Goal: Communication & Community: Connect with others

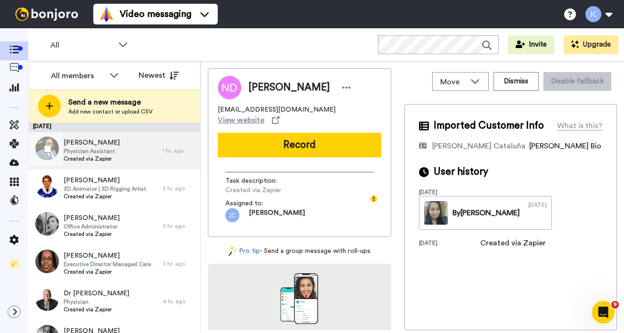
click at [128, 145] on div "Lorenzo Ellis Physician Assistant Created via Zapier" at bounding box center [95, 151] width 134 height 38
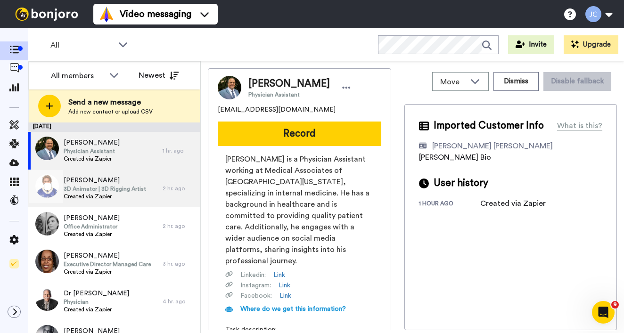
click at [99, 192] on span "3D Animator | 3D Rigging Artist" at bounding box center [105, 189] width 83 height 8
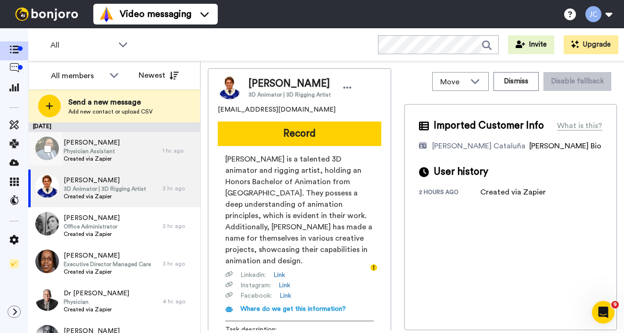
click at [79, 151] on span "Physician Assistant" at bounding box center [92, 152] width 56 height 8
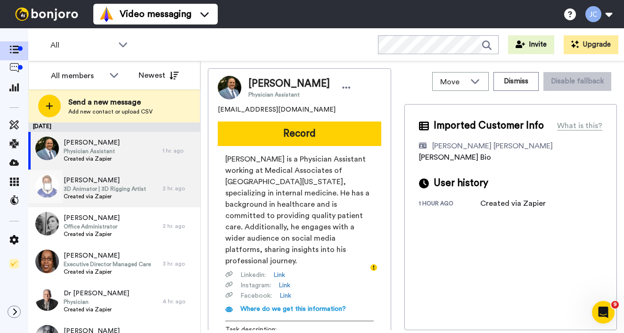
click at [83, 177] on span "Chaeli Callaghan" at bounding box center [105, 180] width 83 height 9
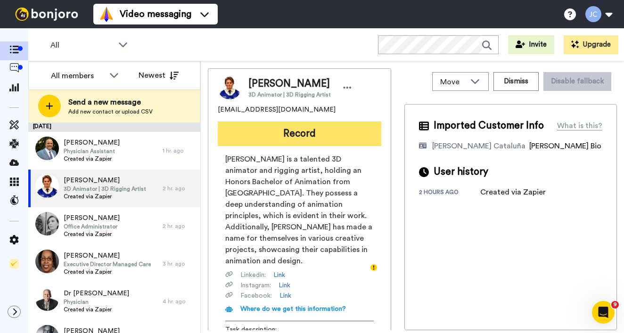
click at [270, 132] on button "Record" at bounding box center [300, 134] width 164 height 25
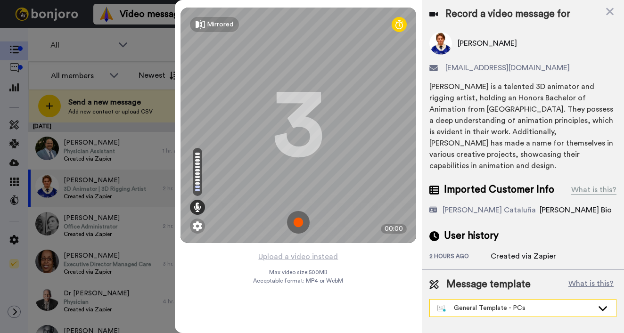
click at [522, 304] on div "General Template - PCs" at bounding box center [515, 308] width 156 height 9
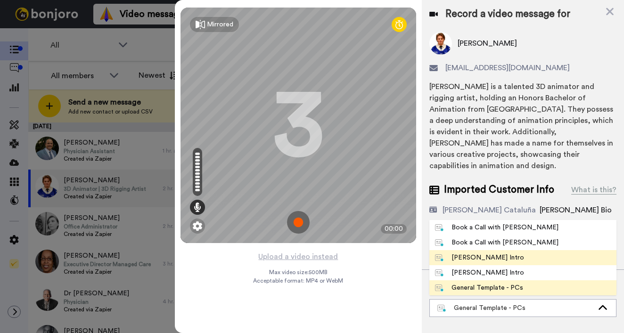
click at [491, 253] on div "Josephine Bonjoro Intro" at bounding box center [479, 257] width 89 height 9
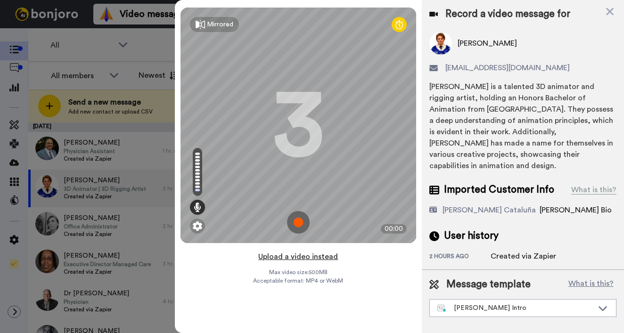
click at [304, 258] on button "Upload a video instead" at bounding box center [298, 257] width 85 height 12
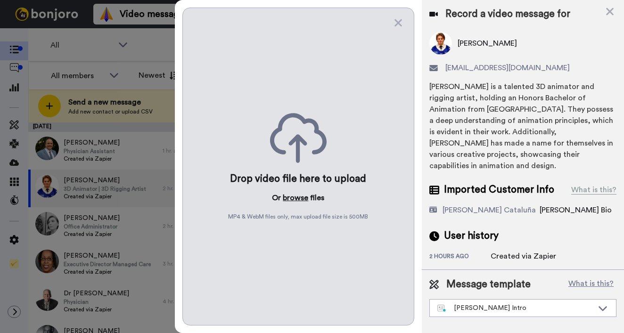
click at [289, 198] on button "browse" at bounding box center [295, 197] width 25 height 11
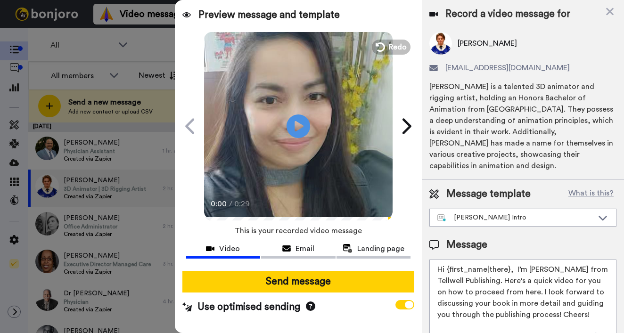
drag, startPoint x: 447, startPoint y: 269, endPoint x: 508, endPoint y: 268, distance: 60.8
click at [508, 268] on textarea "Hi {first_name|there}, I’m Joe from Tellwell Publishing. Here's a quick video f…" at bounding box center [522, 302] width 187 height 85
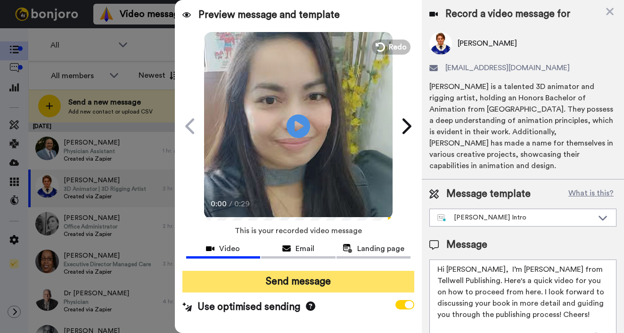
type textarea "Hi Chaeli, I’m Joe from Tellwell Publishing. Here's a quick video for you on ho…"
click at [348, 281] on button "Send message" at bounding box center [298, 282] width 232 height 22
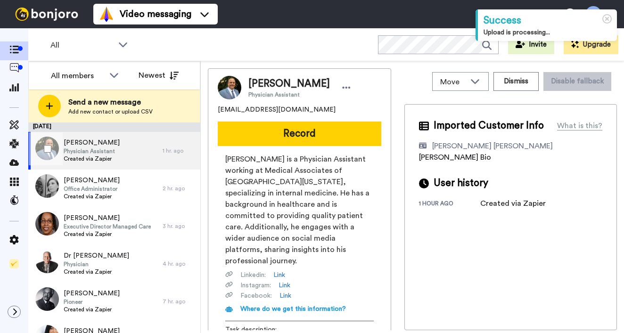
click at [101, 142] on span "[PERSON_NAME]" at bounding box center [92, 142] width 56 height 9
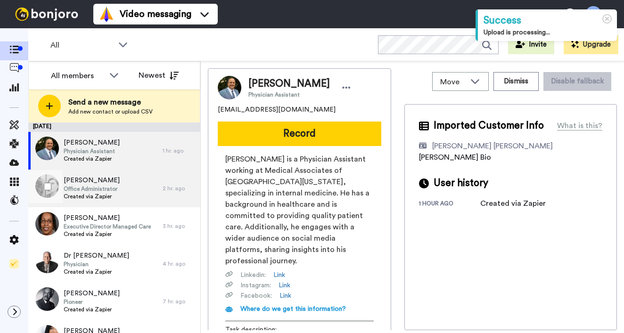
click at [93, 189] on span "Office Administrator" at bounding box center [92, 189] width 56 height 8
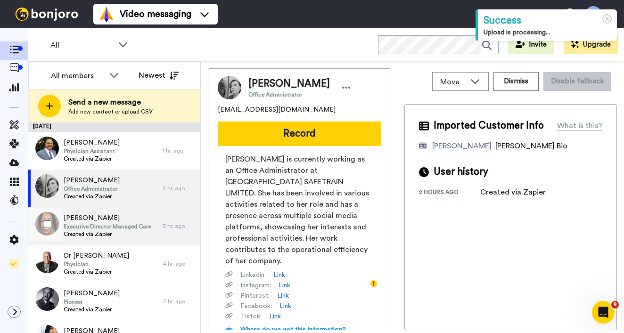
click at [94, 221] on span "[PERSON_NAME]" at bounding box center [107, 218] width 87 height 9
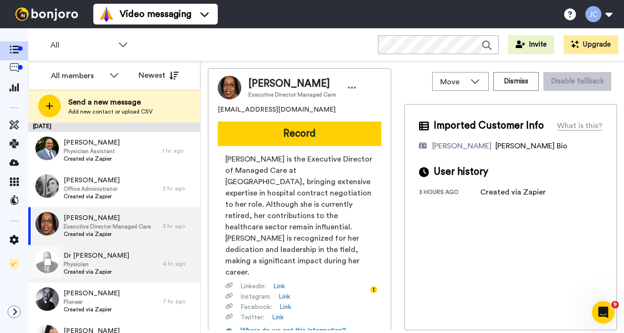
click at [90, 257] on span "Dr Micheal Brown" at bounding box center [97, 255] width 66 height 9
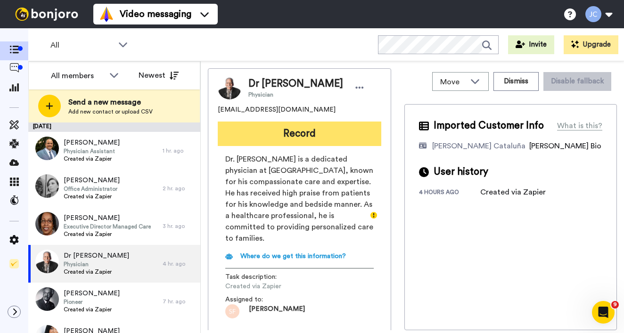
click at [300, 131] on button "Record" at bounding box center [300, 134] width 164 height 25
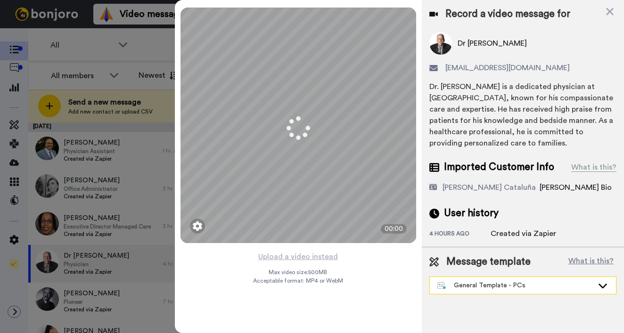
click at [491, 285] on div "General Template - PCs" at bounding box center [515, 285] width 156 height 9
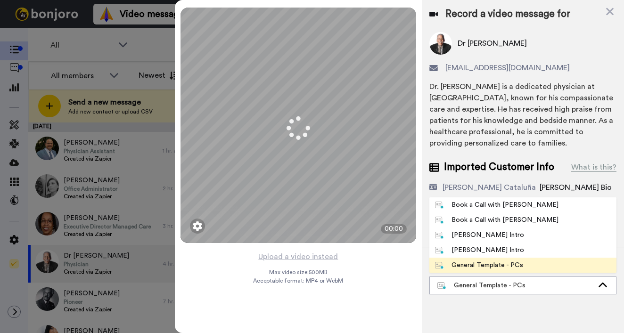
click at [464, 236] on div "[PERSON_NAME] Intro" at bounding box center [479, 235] width 89 height 9
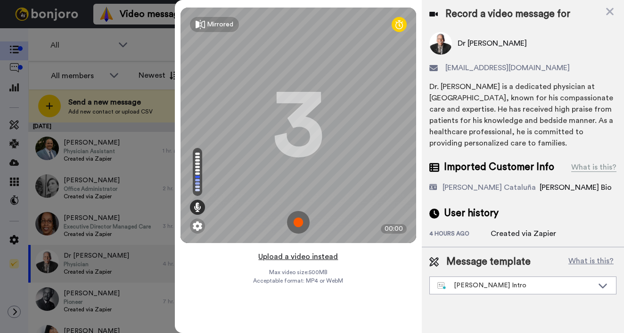
click at [300, 256] on button "Upload a video instead" at bounding box center [298, 257] width 85 height 12
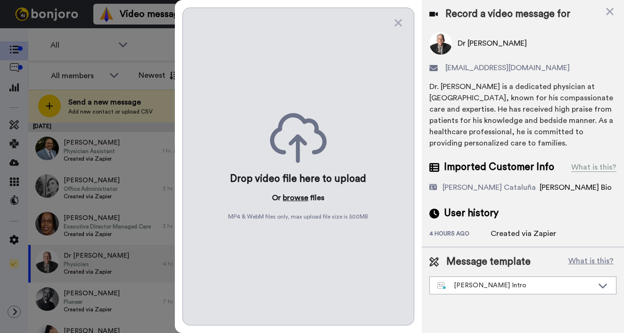
click at [292, 198] on button "browse" at bounding box center [295, 197] width 25 height 11
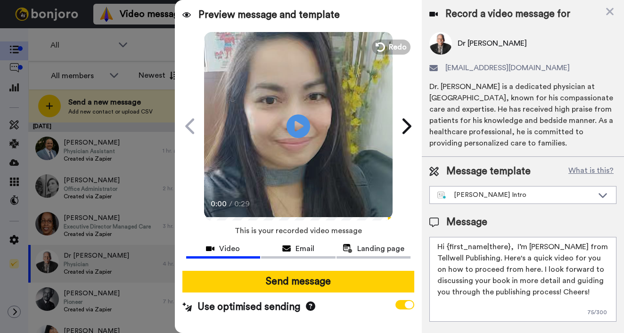
drag, startPoint x: 449, startPoint y: 246, endPoint x: 509, endPoint y: 245, distance: 59.4
click at [509, 245] on textarea "Hi {first_name|there}, I’m [PERSON_NAME] from Tellwell Publishing. Here's a qui…" at bounding box center [522, 279] width 187 height 85
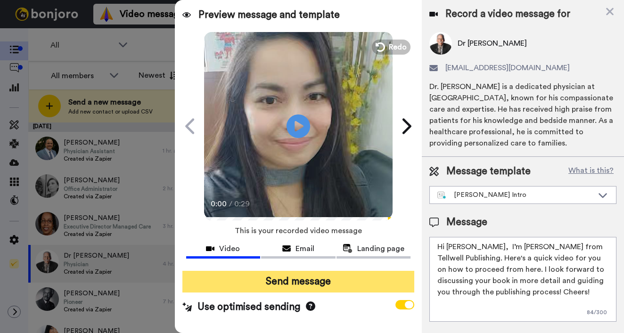
type textarea "Hi Dr. Brown, I’m Joe from Tellwell Publishing. Here's a quick video for you on…"
click at [373, 279] on button "Send message" at bounding box center [298, 282] width 232 height 22
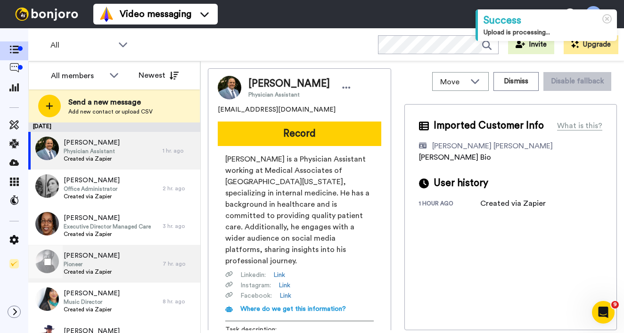
click at [111, 265] on div "[PERSON_NAME] Pioneer Created via Zapier" at bounding box center [95, 264] width 134 height 38
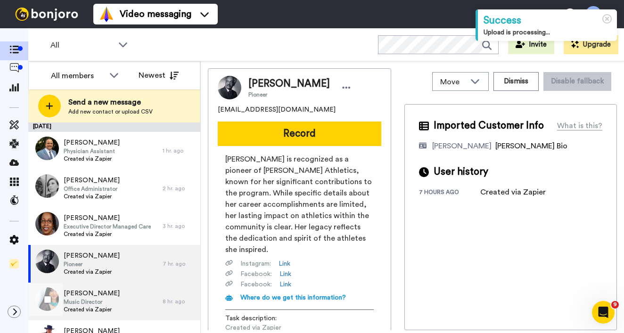
click at [102, 297] on span "[PERSON_NAME]" at bounding box center [92, 293] width 56 height 9
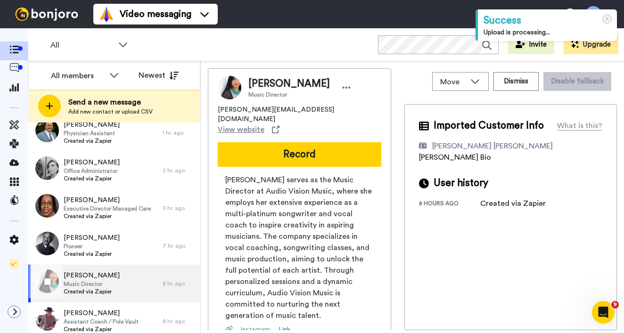
scroll to position [48, 0]
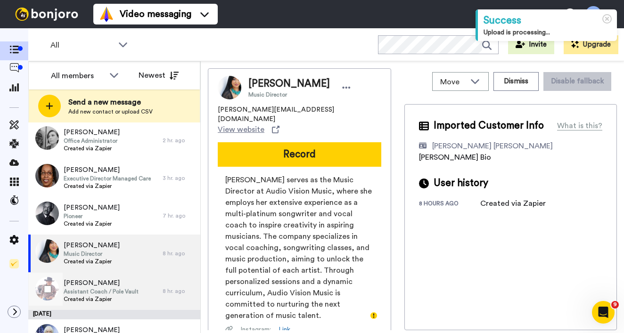
click at [102, 289] on span "Assistant Coach / Pole Vault" at bounding box center [101, 292] width 75 height 8
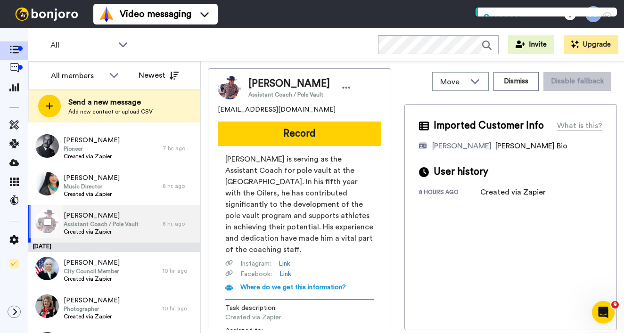
scroll to position [161, 0]
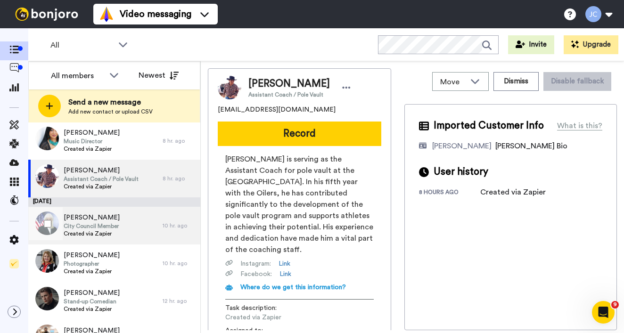
click at [102, 239] on div "Debra Jones City Council Member Created via Zapier" at bounding box center [95, 226] width 134 height 38
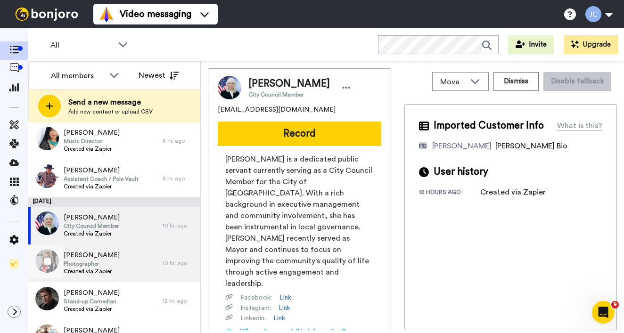
click at [101, 270] on span "Created via Zapier" at bounding box center [92, 272] width 56 height 8
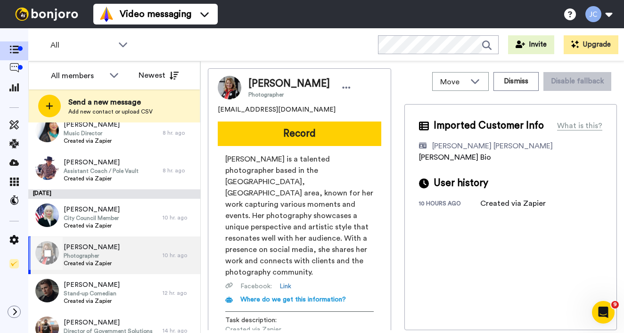
scroll to position [204, 0]
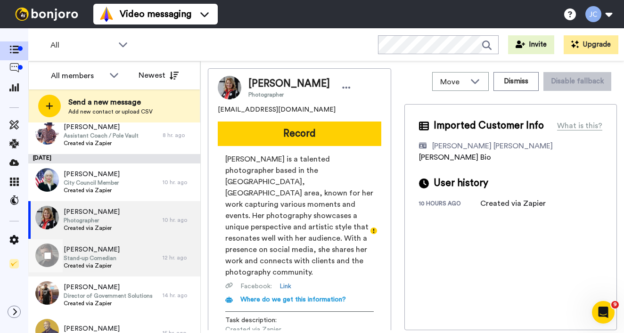
click at [102, 261] on span "Stand-up Comedian" at bounding box center [92, 259] width 56 height 8
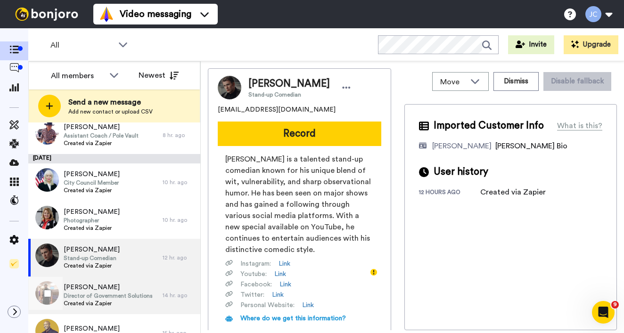
click at [102, 291] on span "Roger Gibson" at bounding box center [108, 287] width 89 height 9
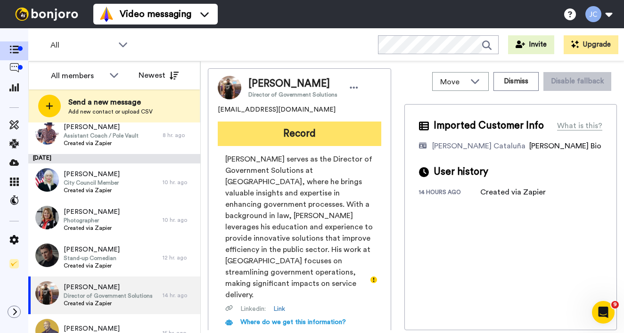
click at [309, 141] on button "Record" at bounding box center [300, 134] width 164 height 25
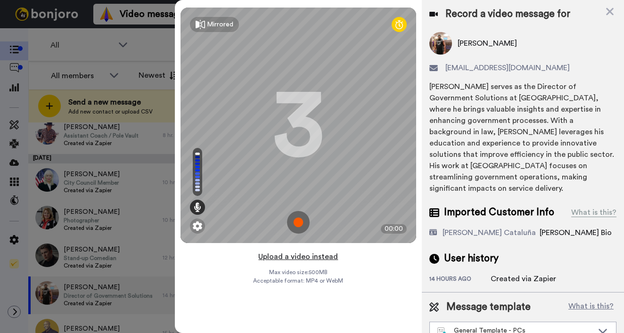
click at [297, 258] on button "Upload a video instead" at bounding box center [298, 257] width 85 height 12
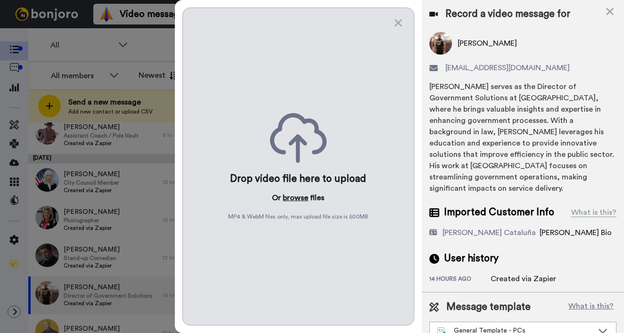
click at [297, 198] on button "browse" at bounding box center [295, 197] width 25 height 11
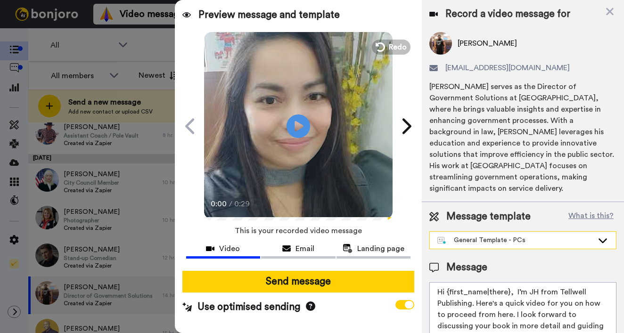
click at [471, 236] on div "General Template - PCs" at bounding box center [515, 240] width 156 height 9
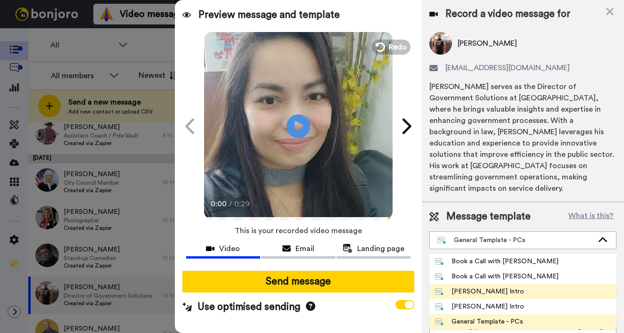
click at [471, 287] on div "Josephine Bonjoro Intro" at bounding box center [479, 291] width 89 height 9
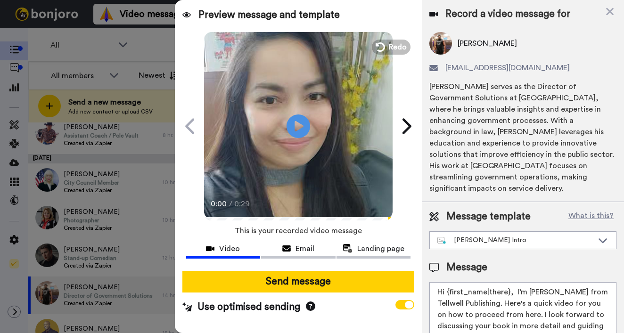
scroll to position [13, 0]
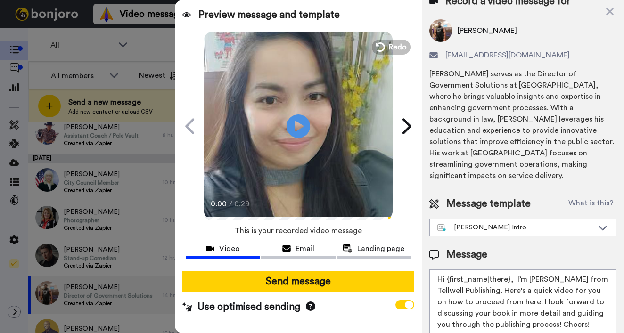
drag, startPoint x: 448, startPoint y: 269, endPoint x: 507, endPoint y: 267, distance: 58.9
click at [507, 270] on textarea "Hi {first_name|there}, I’m Joe from Tellwell Publishing. Here's a quick video f…" at bounding box center [522, 312] width 187 height 85
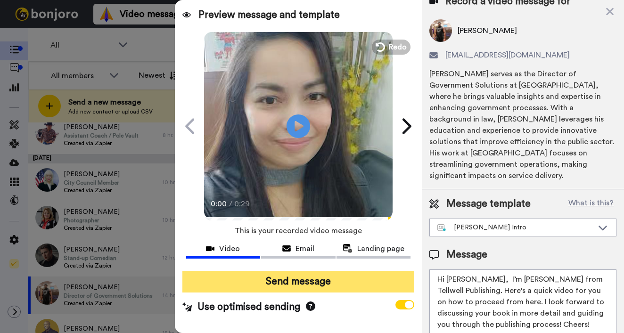
type textarea "Hi Roger, I’m Joe from Tellwell Publishing. Here's a quick video for you on how…"
click at [333, 286] on button "Send message" at bounding box center [298, 282] width 232 height 22
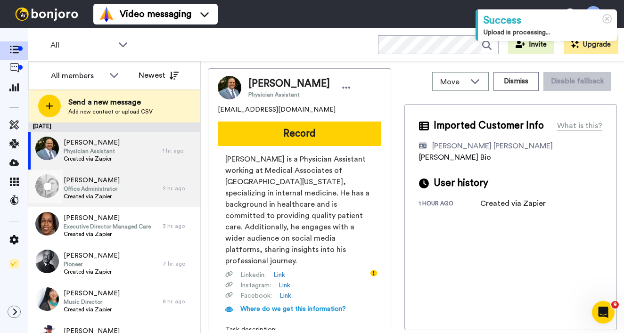
click at [120, 192] on span "Office Administrator" at bounding box center [92, 189] width 56 height 8
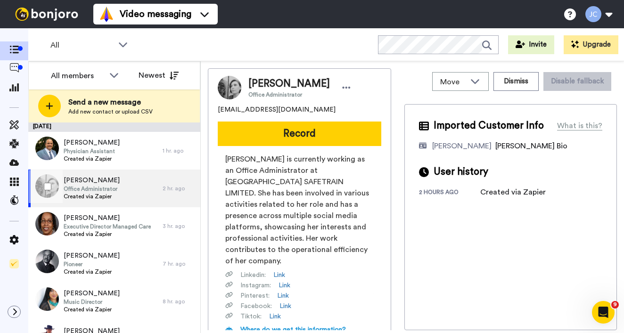
click at [105, 195] on span "Created via Zapier" at bounding box center [92, 197] width 56 height 8
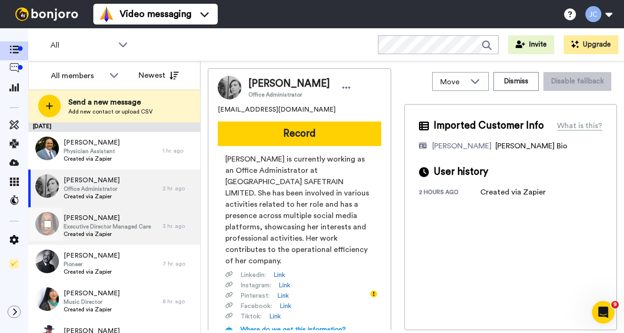
click at [99, 227] on span "Executive Director Managed Care" at bounding box center [107, 227] width 87 height 8
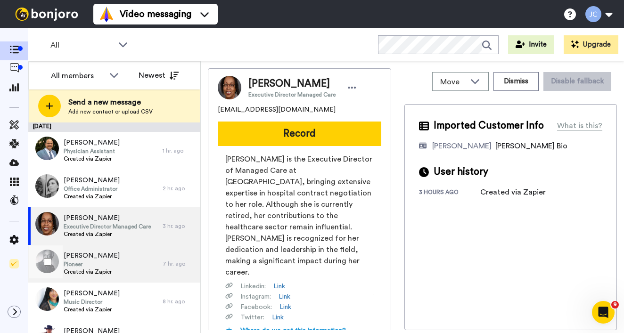
click at [92, 259] on span "[PERSON_NAME]" at bounding box center [92, 255] width 56 height 9
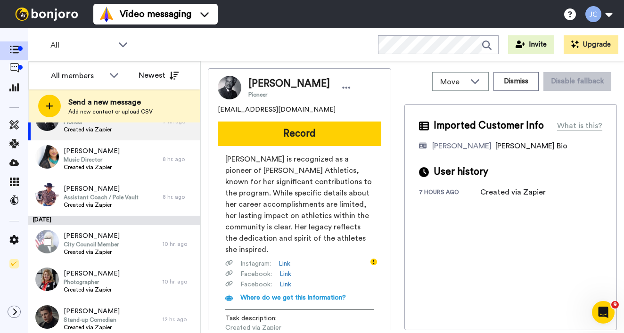
scroll to position [127, 0]
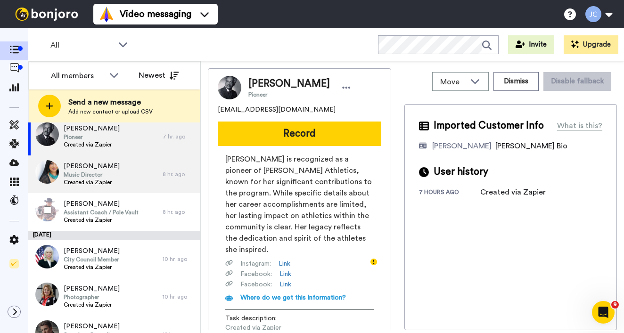
click at [114, 182] on span "Created via Zapier" at bounding box center [92, 183] width 56 height 8
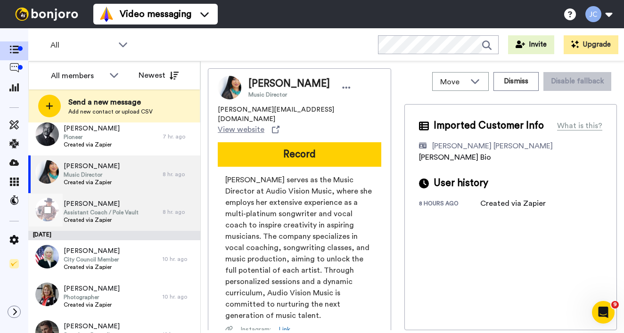
click at [108, 208] on span "[PERSON_NAME]" at bounding box center [101, 203] width 75 height 9
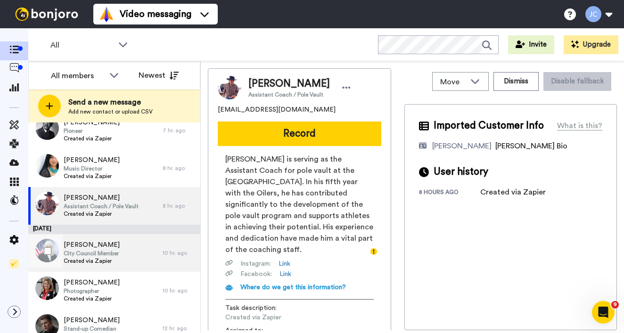
scroll to position [143, 0]
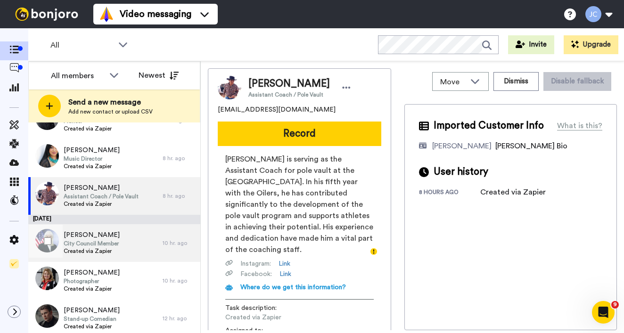
click at [91, 229] on div "[PERSON_NAME] City Council Member Created via Zapier" at bounding box center [95, 243] width 134 height 38
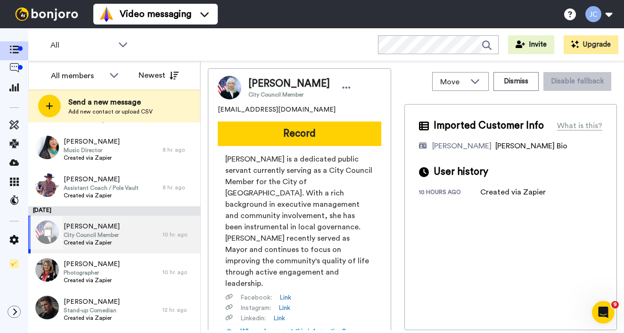
scroll to position [169, 0]
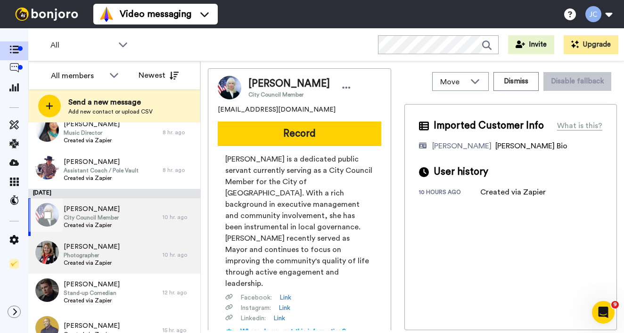
click at [89, 256] on span "Photographer" at bounding box center [92, 256] width 56 height 8
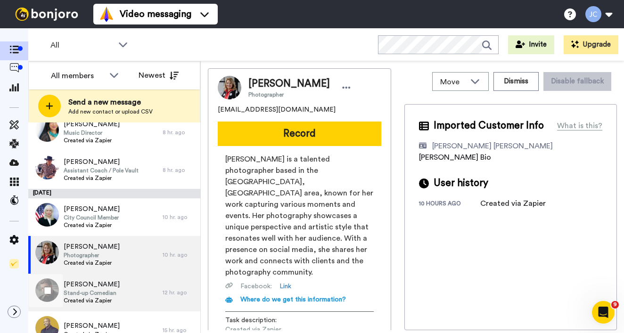
click at [87, 286] on span "[PERSON_NAME]" at bounding box center [92, 284] width 56 height 9
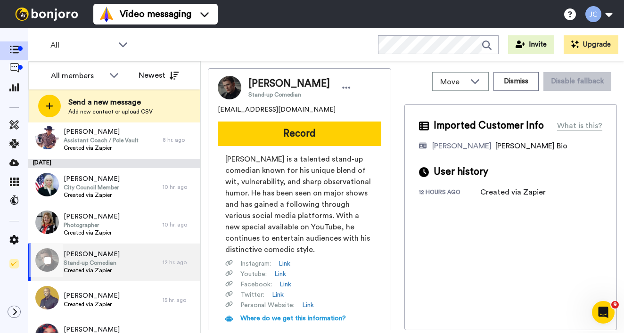
scroll to position [218, 0]
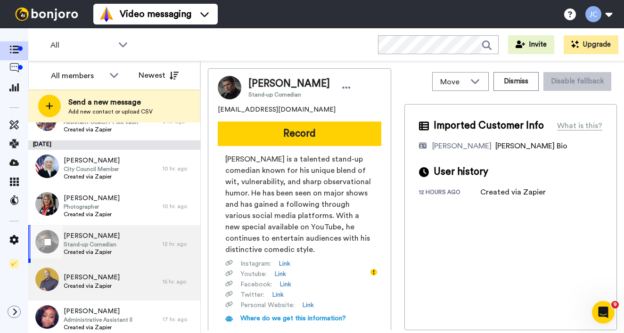
click at [91, 285] on span "Created via Zapier" at bounding box center [92, 286] width 56 height 8
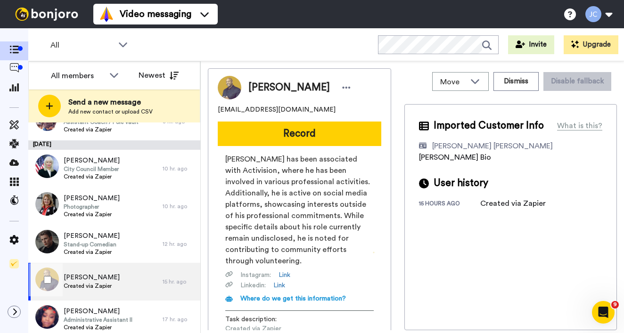
scroll to position [244, 0]
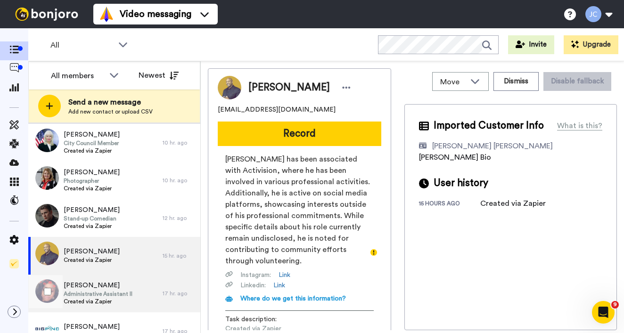
click at [91, 285] on span "[PERSON_NAME]" at bounding box center [98, 285] width 69 height 9
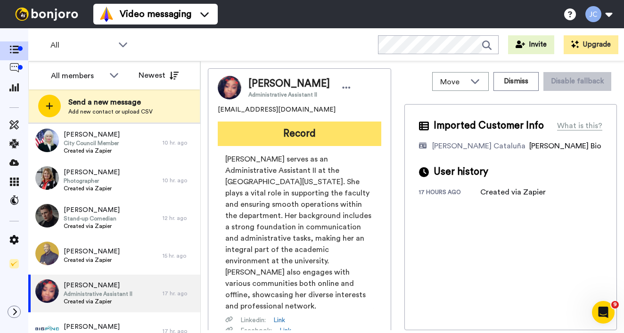
click at [293, 135] on button "Record" at bounding box center [300, 134] width 164 height 25
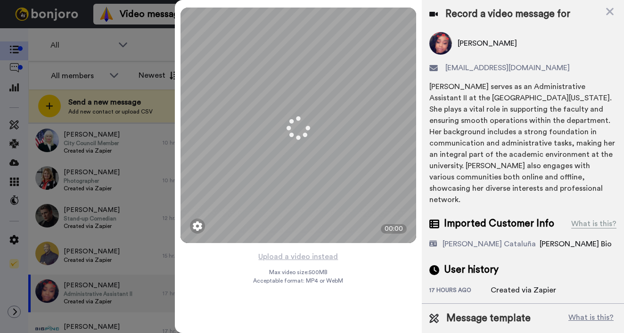
scroll to position [14, 0]
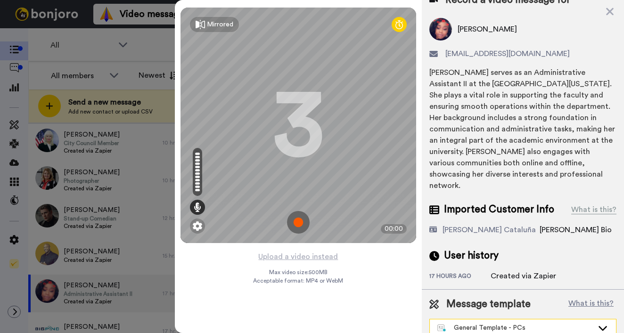
click at [514, 323] on div "General Template - PCs" at bounding box center [515, 327] width 156 height 9
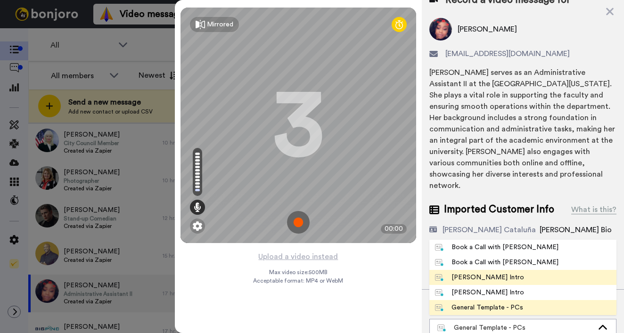
click at [498, 273] on div "[PERSON_NAME] Intro" at bounding box center [479, 277] width 89 height 9
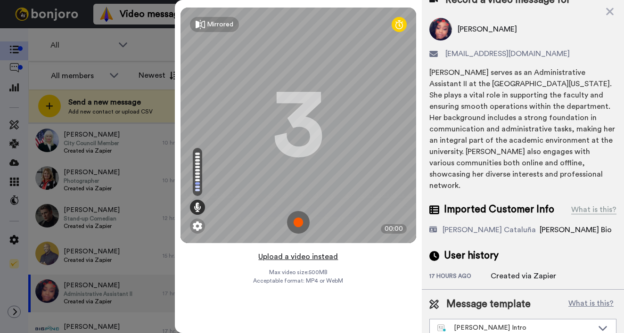
click at [296, 256] on button "Upload a video instead" at bounding box center [298, 257] width 85 height 12
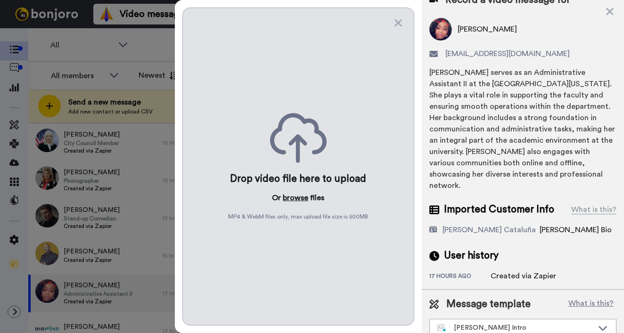
click at [300, 199] on button "browse" at bounding box center [295, 197] width 25 height 11
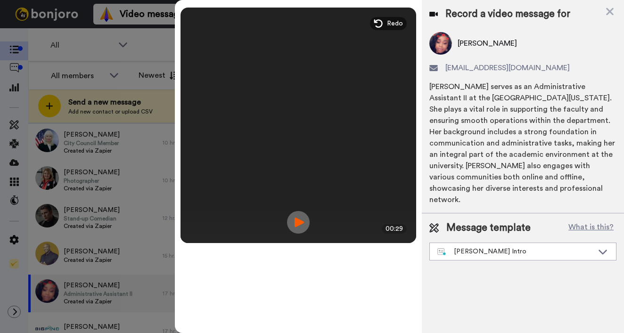
scroll to position [0, 0]
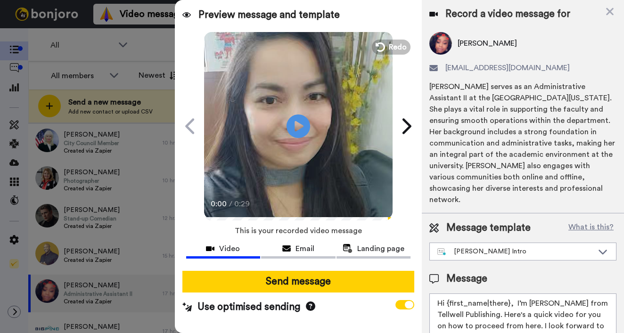
drag, startPoint x: 446, startPoint y: 293, endPoint x: 508, endPoint y: 293, distance: 62.2
click at [508, 294] on textarea "Hi {first_name|there}, I’m [PERSON_NAME] from Tellwell Publishing. Here's a qui…" at bounding box center [522, 336] width 187 height 85
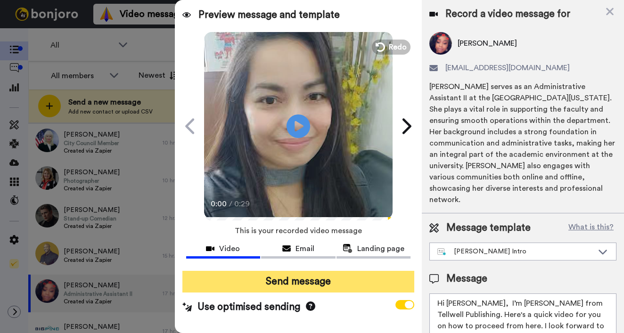
type textarea "Hi Erica, I’m Joe from Tellwell Publishing. Here's a quick video for you on how…"
click at [361, 286] on button "Send message" at bounding box center [298, 282] width 232 height 22
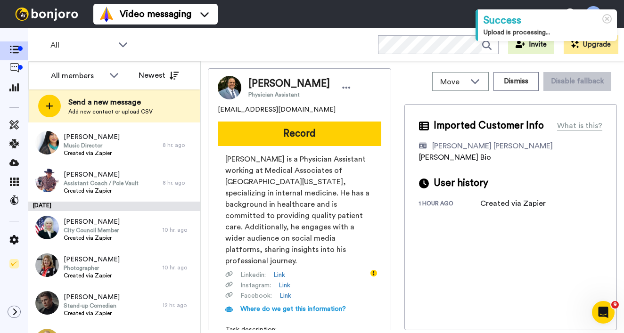
scroll to position [165, 0]
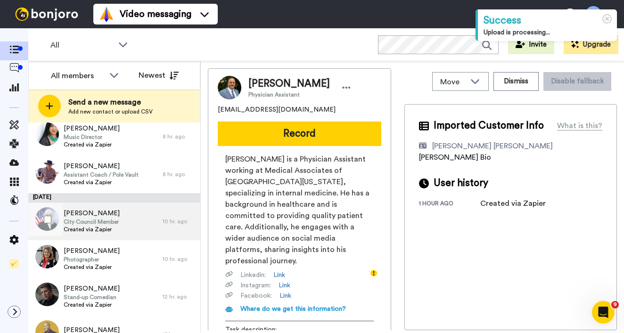
click at [98, 221] on span "City Council Member" at bounding box center [92, 222] width 56 height 8
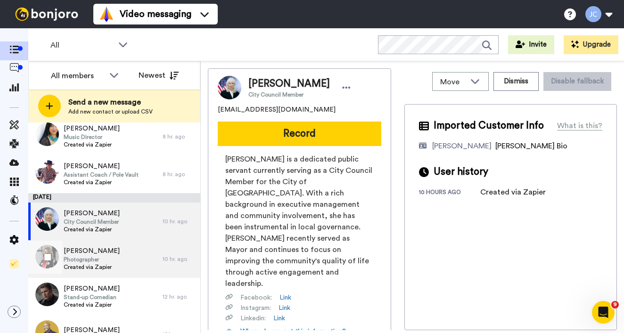
click at [96, 256] on span "Photographer" at bounding box center [92, 260] width 56 height 8
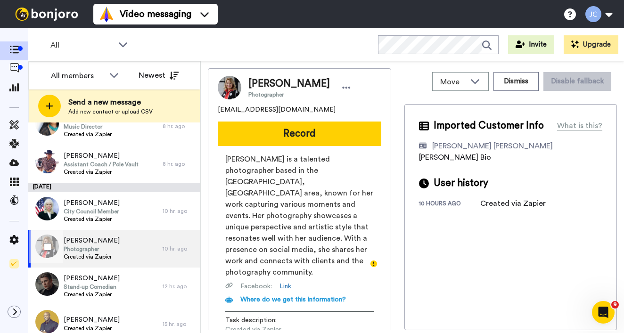
scroll to position [193, 0]
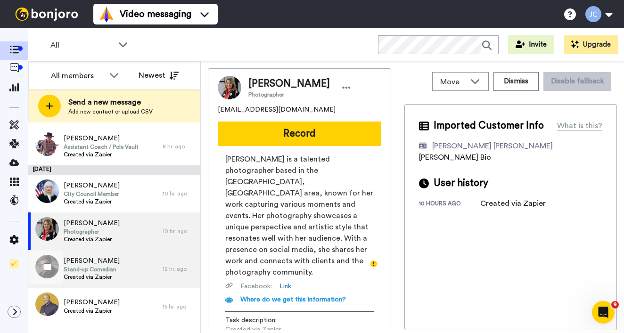
click at [96, 257] on span "[PERSON_NAME]" at bounding box center [92, 260] width 56 height 9
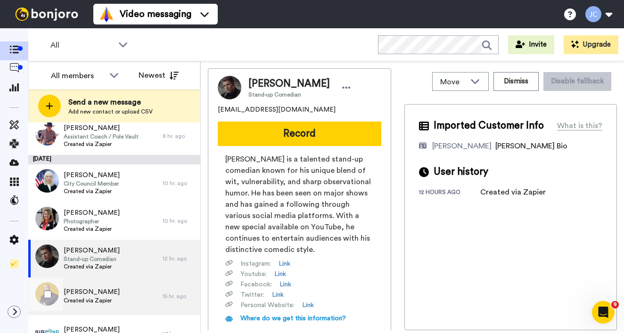
scroll to position [233, 0]
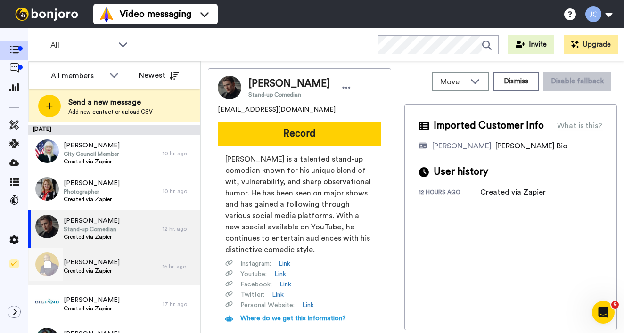
click at [96, 264] on span "[PERSON_NAME]" at bounding box center [92, 262] width 56 height 9
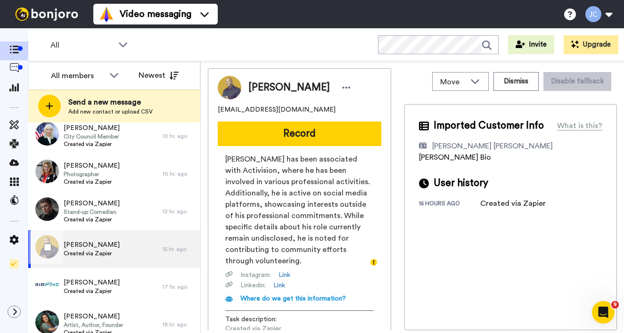
scroll to position [261, 0]
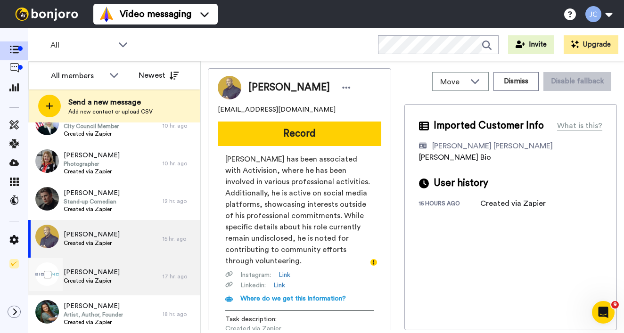
click at [95, 272] on span "Mark Woodhouse" at bounding box center [92, 272] width 56 height 9
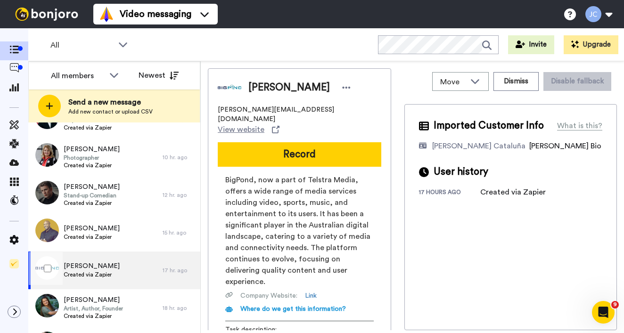
scroll to position [269, 0]
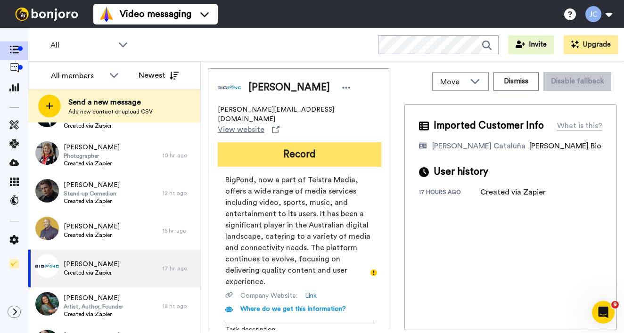
click at [287, 152] on button "Record" at bounding box center [300, 154] width 164 height 25
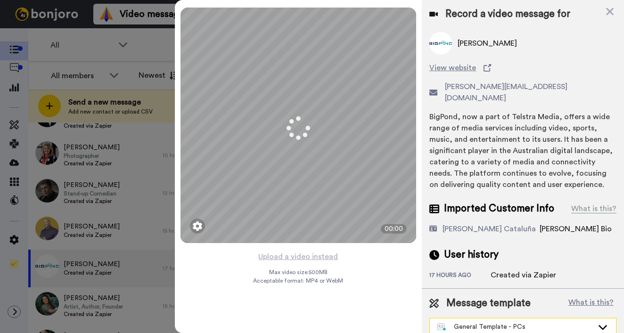
click at [479, 319] on div "General Template - PCs" at bounding box center [523, 327] width 186 height 17
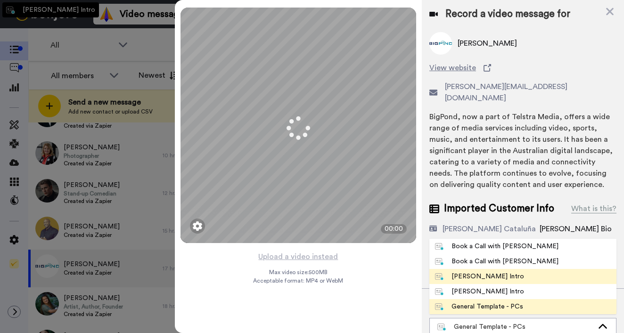
click at [479, 272] on div "Josephine Bonjoro Intro" at bounding box center [479, 276] width 89 height 9
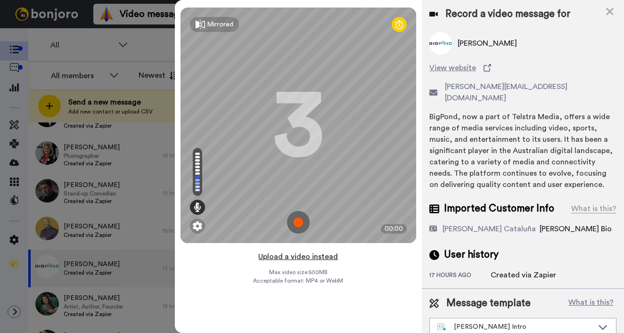
click at [301, 259] on button "Upload a video instead" at bounding box center [298, 257] width 85 height 12
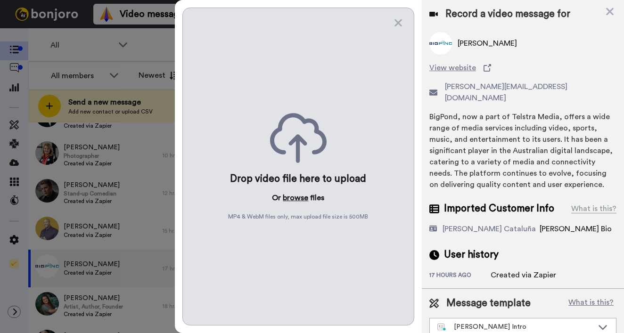
click at [290, 201] on button "browse" at bounding box center [295, 197] width 25 height 11
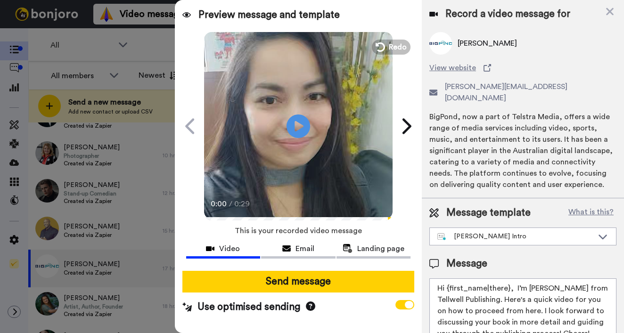
drag, startPoint x: 459, startPoint y: 276, endPoint x: 508, endPoint y: 277, distance: 49.5
click at [508, 279] on textarea "Hi {first_name|there}, I’m Joe from Tellwell Publishing. Here's a quick video f…" at bounding box center [522, 321] width 187 height 85
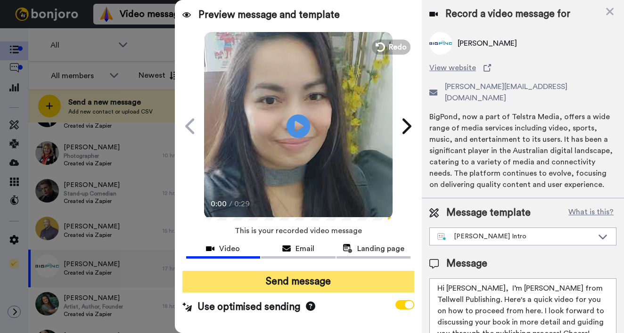
type textarea "Hi Mark, I’m Joe from Tellwell Publishing. Here's a quick video for you on how …"
click at [364, 290] on button "Send message" at bounding box center [298, 282] width 232 height 22
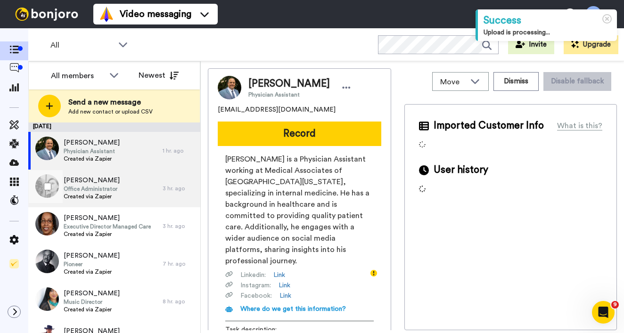
click at [104, 190] on span "Office Administrator" at bounding box center [92, 189] width 56 height 8
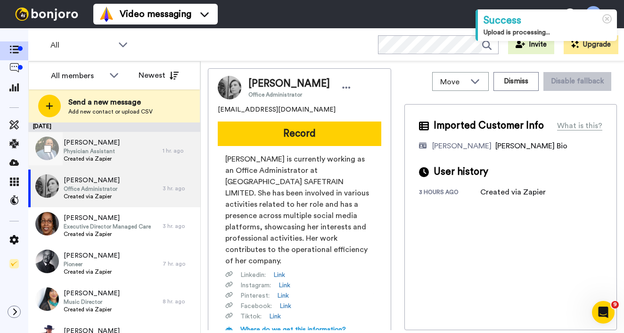
click at [117, 148] on span "Physician Assistant" at bounding box center [92, 152] width 56 height 8
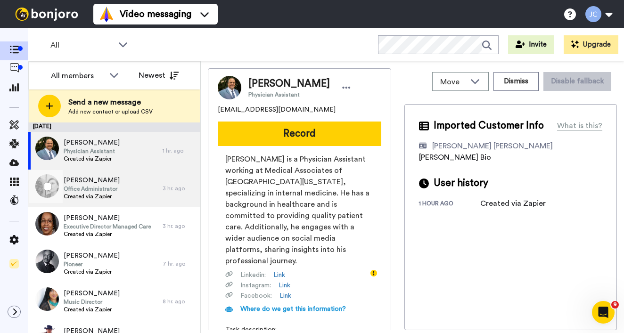
click at [115, 183] on span "[PERSON_NAME]" at bounding box center [92, 180] width 56 height 9
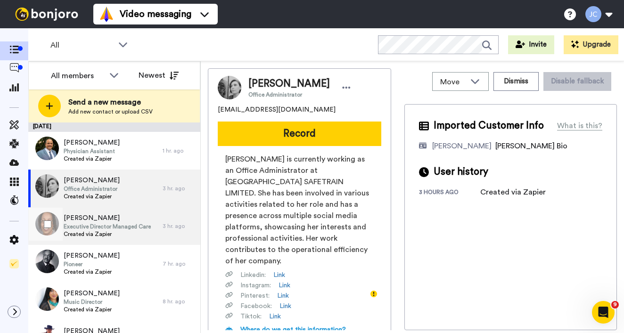
click at [116, 232] on span "Created via Zapier" at bounding box center [107, 235] width 87 height 8
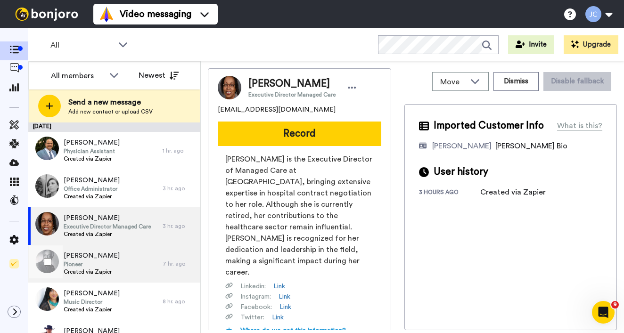
click at [101, 265] on span "Pioneer" at bounding box center [92, 265] width 56 height 8
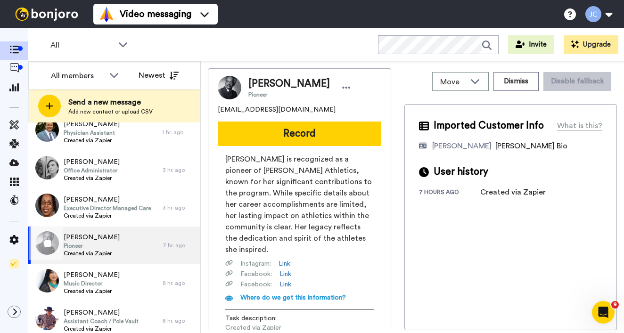
scroll to position [74, 0]
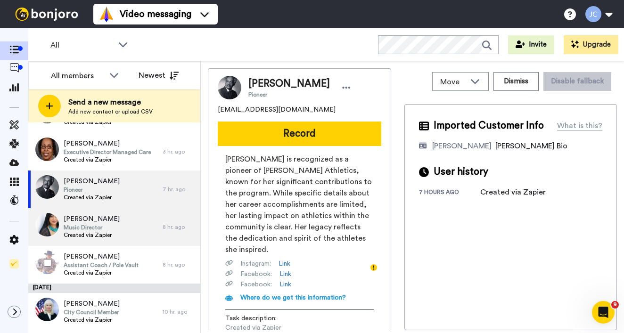
click at [98, 226] on span "Music Director" at bounding box center [92, 228] width 56 height 8
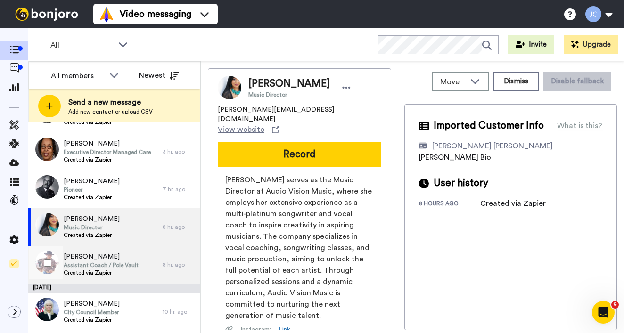
click at [93, 260] on span "[PERSON_NAME]" at bounding box center [101, 256] width 75 height 9
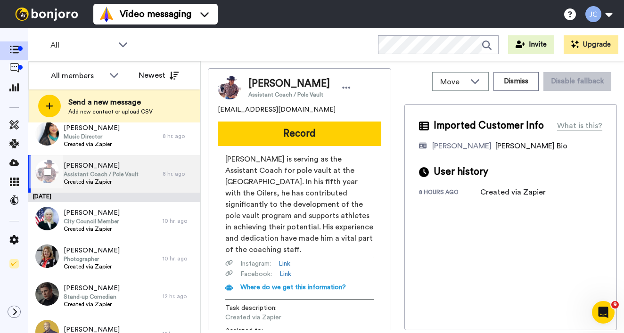
scroll to position [209, 0]
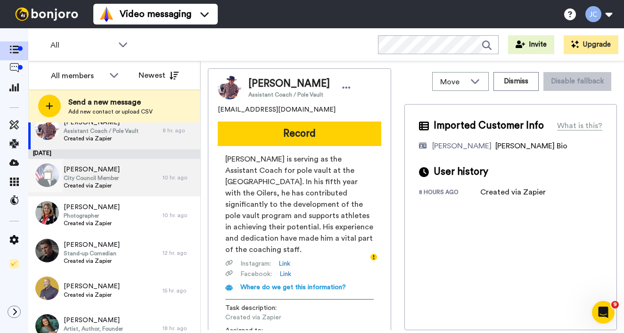
click at [91, 182] on span "Created via Zapier" at bounding box center [92, 186] width 56 height 8
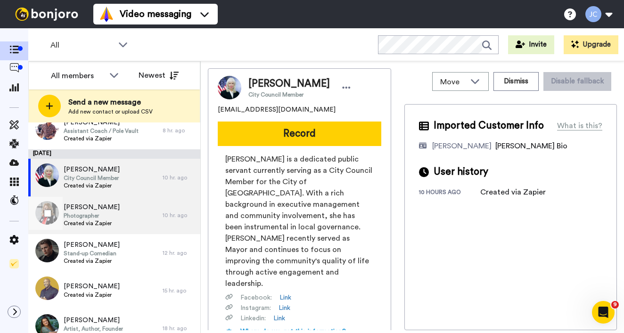
click at [91, 208] on span "[PERSON_NAME]" at bounding box center [92, 207] width 56 height 9
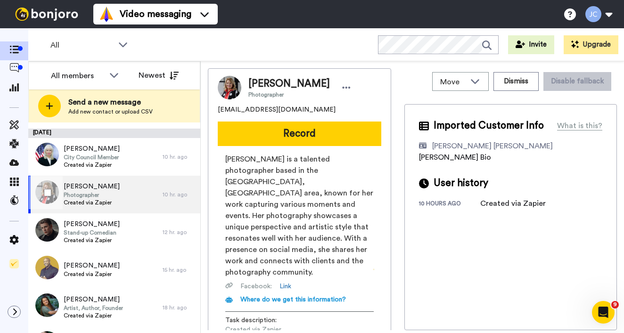
scroll to position [268, 0]
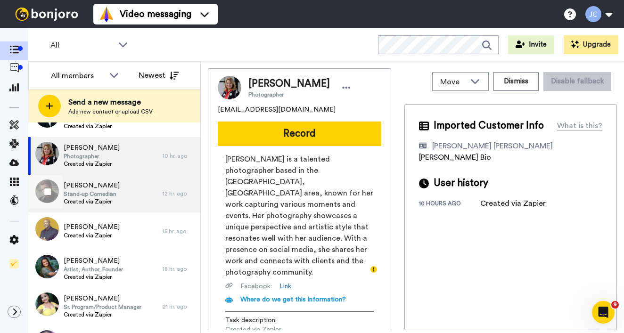
click at [96, 194] on span "Stand-up Comedian" at bounding box center [92, 194] width 56 height 8
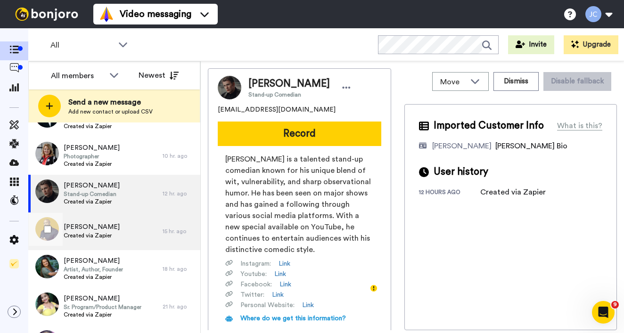
click at [103, 233] on span "Created via Zapier" at bounding box center [92, 236] width 56 height 8
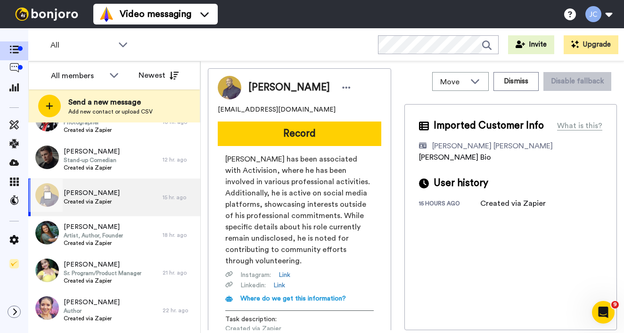
scroll to position [327, 0]
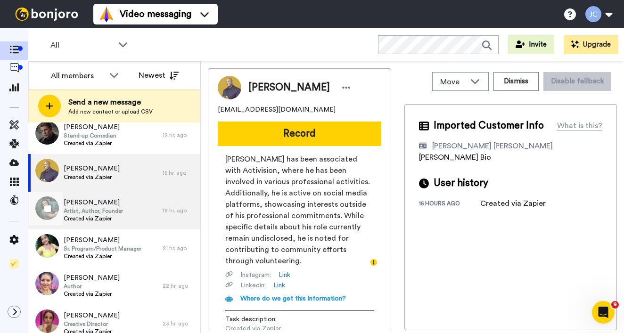
click at [104, 207] on span "Artist, Author, Founder" at bounding box center [93, 211] width 59 height 8
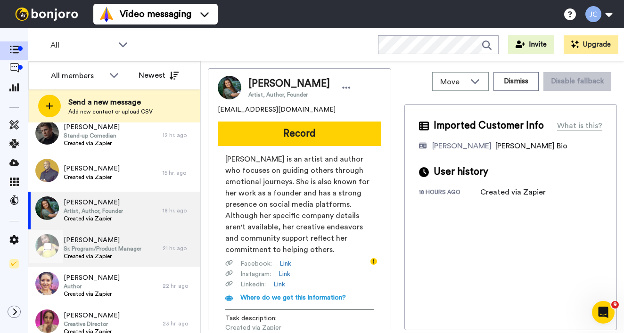
click at [102, 244] on span "[PERSON_NAME]" at bounding box center [103, 240] width 78 height 9
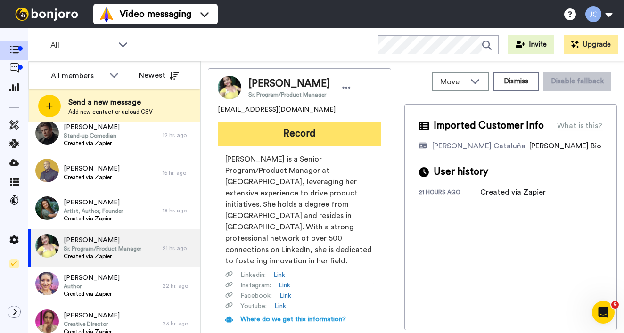
click at [307, 133] on button "Record" at bounding box center [300, 134] width 164 height 25
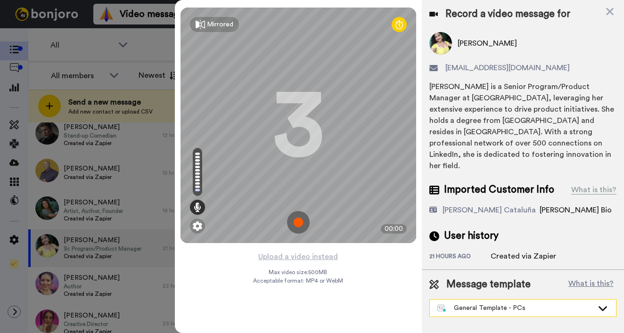
click at [490, 304] on div "General Template - PCs" at bounding box center [515, 308] width 156 height 9
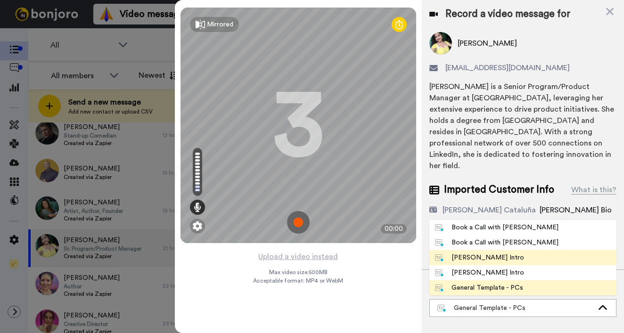
click at [465, 253] on div "[PERSON_NAME] Intro" at bounding box center [479, 257] width 89 height 9
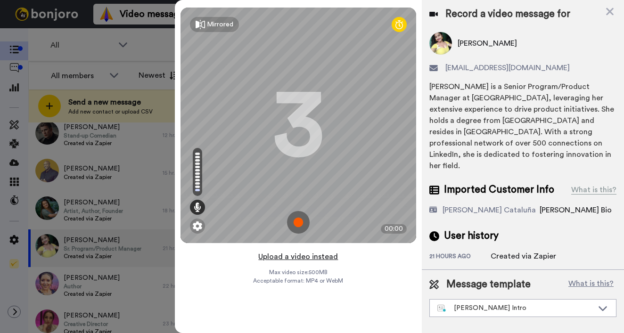
click at [291, 257] on button "Upload a video instead" at bounding box center [298, 257] width 85 height 12
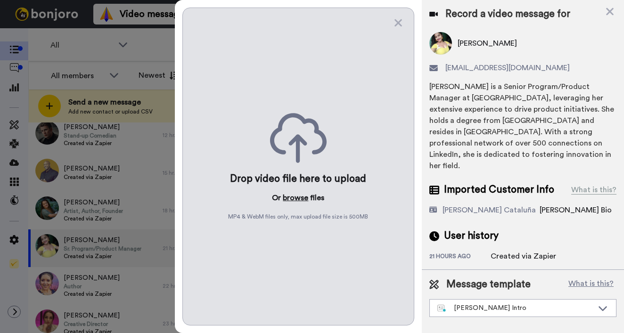
click at [297, 198] on button "browse" at bounding box center [295, 197] width 25 height 11
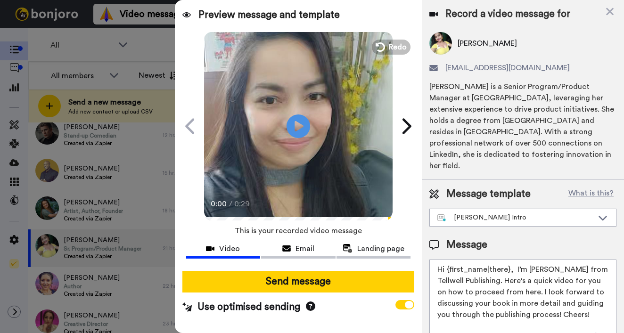
drag, startPoint x: 448, startPoint y: 248, endPoint x: 508, endPoint y: 247, distance: 59.9
click at [508, 260] on textarea "Hi {first_name|there}, I’m [PERSON_NAME] from Tellwell Publishing. Here's a qui…" at bounding box center [522, 302] width 187 height 85
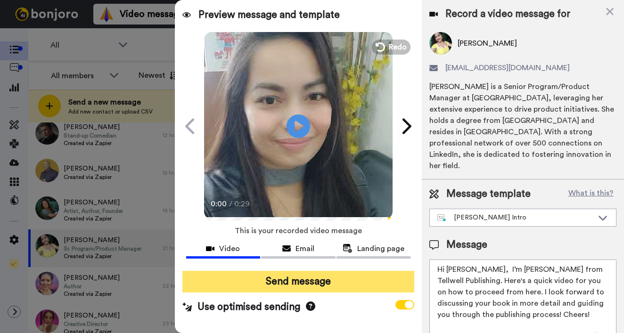
type textarea "Hi [PERSON_NAME], I’m [PERSON_NAME] from Tellwell Publishing. Here's a quick vi…"
click at [299, 287] on button "Send message" at bounding box center [298, 282] width 232 height 22
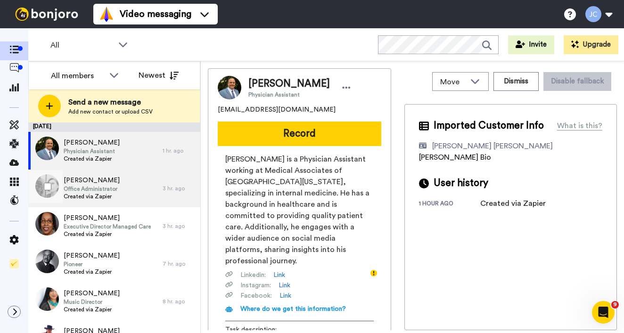
click at [114, 191] on span "Office Administrator" at bounding box center [92, 189] width 56 height 8
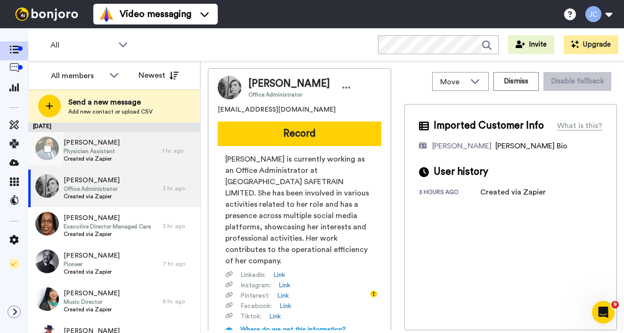
click at [100, 159] on span "Created via Zapier" at bounding box center [92, 159] width 56 height 8
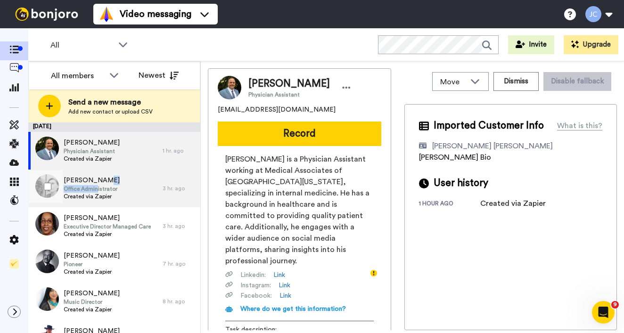
click at [102, 184] on div "[PERSON_NAME] Office Administrator Created via Zapier" at bounding box center [92, 188] width 56 height 25
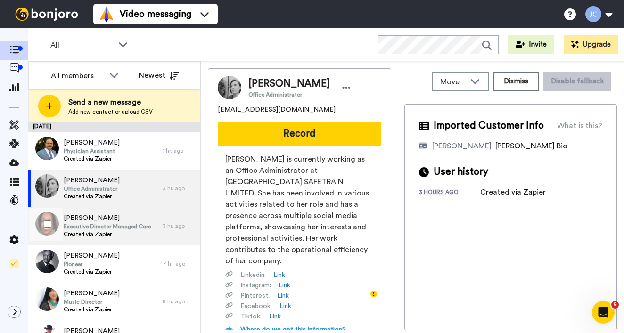
click at [101, 227] on span "Executive Director Managed Care" at bounding box center [107, 227] width 87 height 8
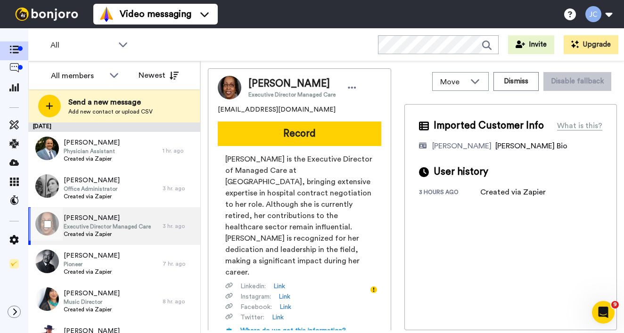
scroll to position [13, 0]
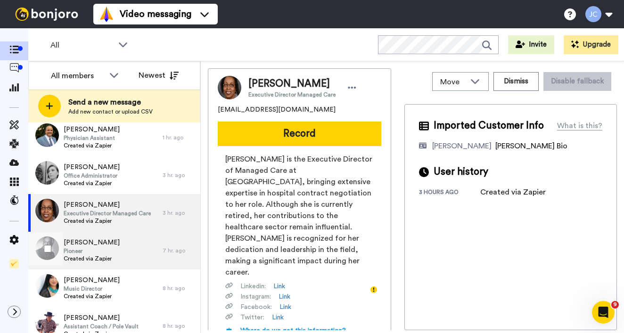
click at [91, 253] on span "Pioneer" at bounding box center [92, 252] width 56 height 8
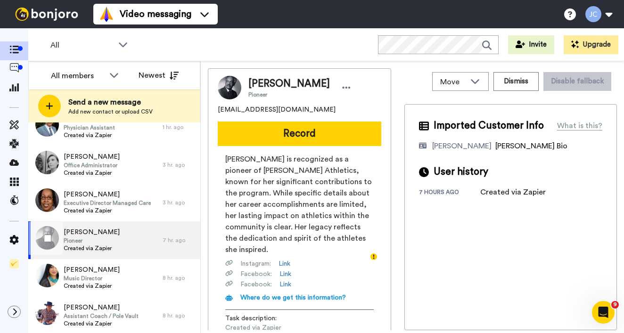
scroll to position [57, 0]
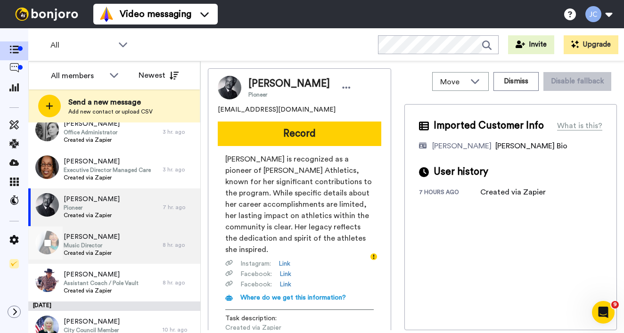
click at [101, 242] on span "Music Director" at bounding box center [92, 246] width 56 height 8
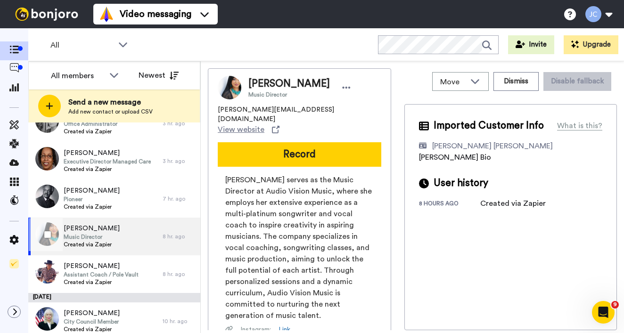
scroll to position [83, 0]
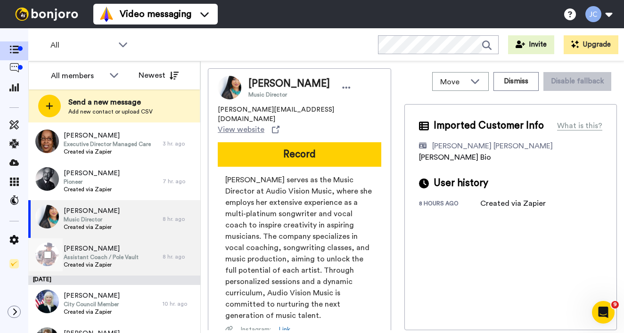
click at [96, 248] on span "[PERSON_NAME]" at bounding box center [101, 248] width 75 height 9
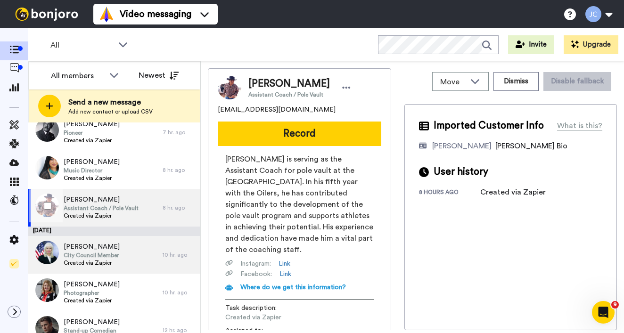
scroll to position [166, 0]
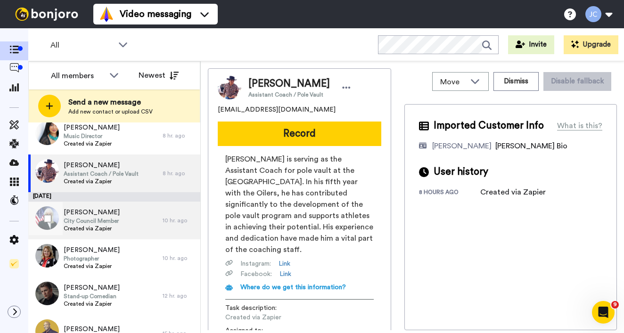
click at [95, 230] on span "Created via Zapier" at bounding box center [92, 229] width 56 height 8
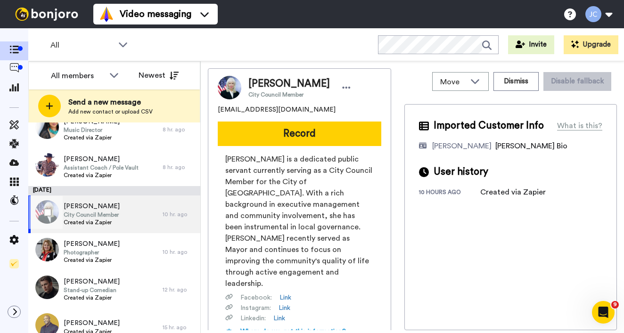
scroll to position [189, 0]
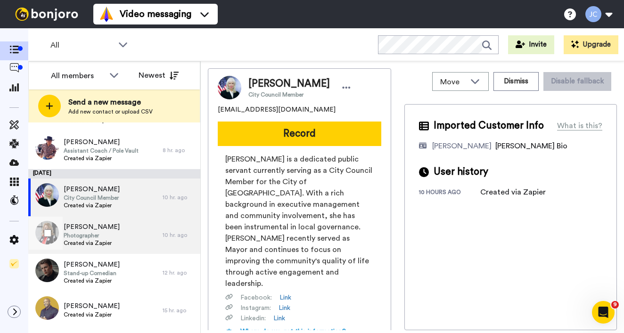
click at [95, 230] on span "[PERSON_NAME]" at bounding box center [92, 227] width 56 height 9
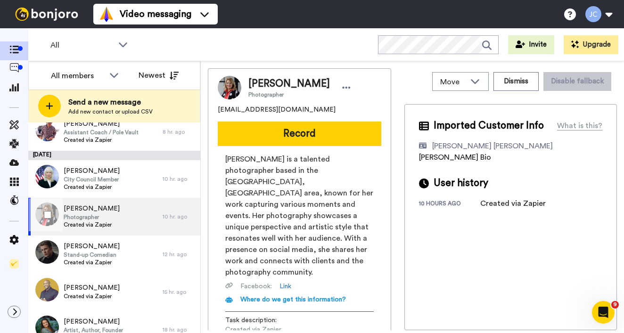
scroll to position [244, 0]
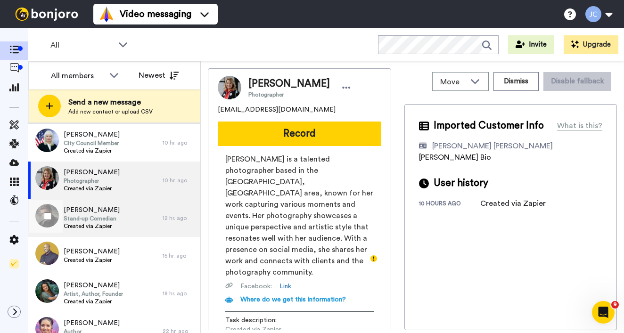
click at [96, 228] on span "Created via Zapier" at bounding box center [92, 227] width 56 height 8
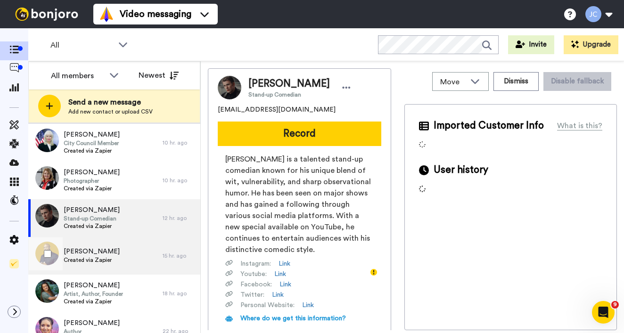
click at [89, 256] on span "[PERSON_NAME]" at bounding box center [92, 251] width 56 height 9
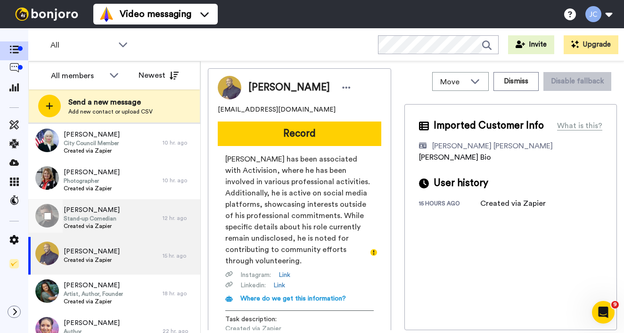
click at [99, 221] on span "Stand-up Comedian" at bounding box center [92, 219] width 56 height 8
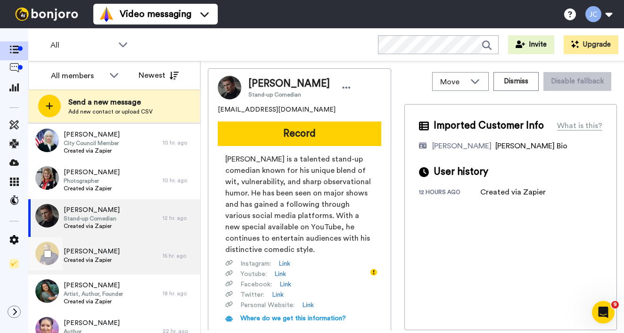
click at [97, 264] on div "[PERSON_NAME] Created via Zapier" at bounding box center [92, 256] width 56 height 18
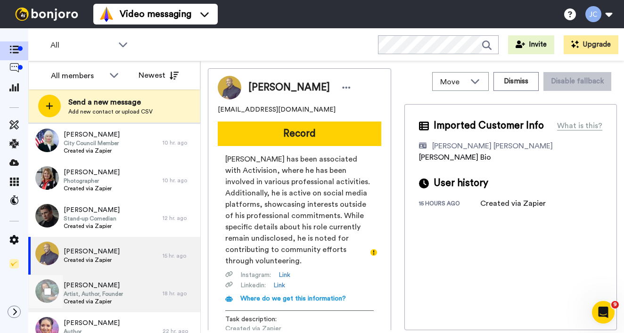
click at [96, 281] on span "[PERSON_NAME]" at bounding box center [93, 285] width 59 height 9
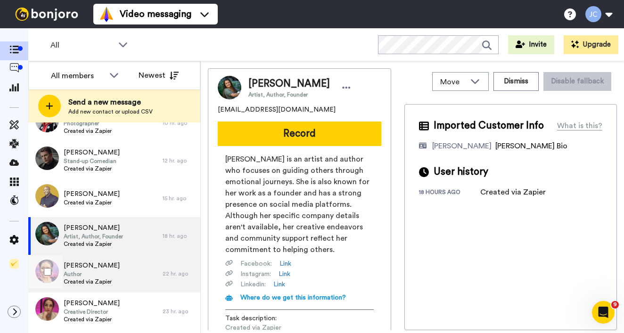
scroll to position [310, 0]
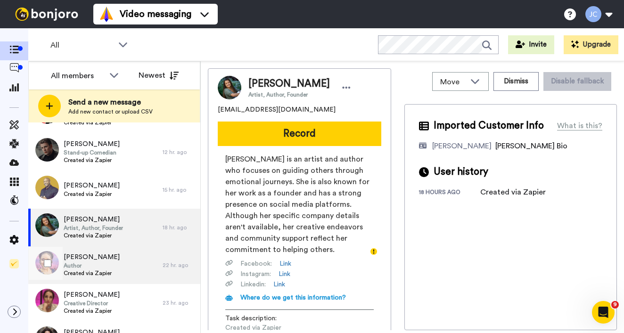
click at [98, 272] on span "Created via Zapier" at bounding box center [92, 274] width 56 height 8
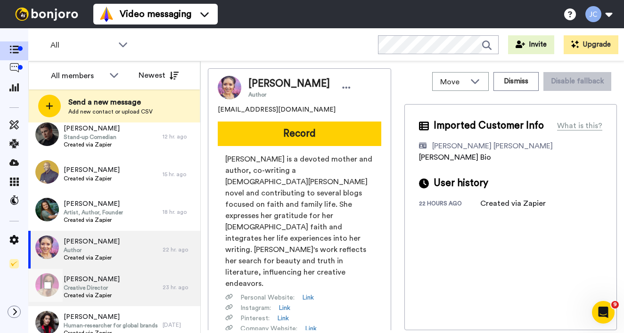
scroll to position [345, 0]
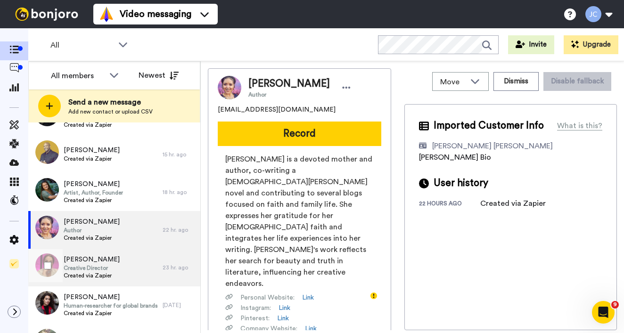
click at [102, 255] on span "[PERSON_NAME]" at bounding box center [92, 259] width 56 height 9
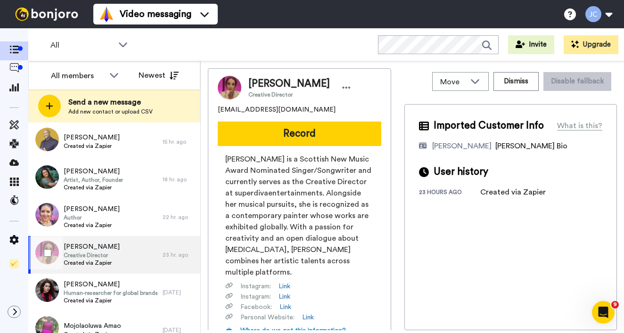
scroll to position [388, 0]
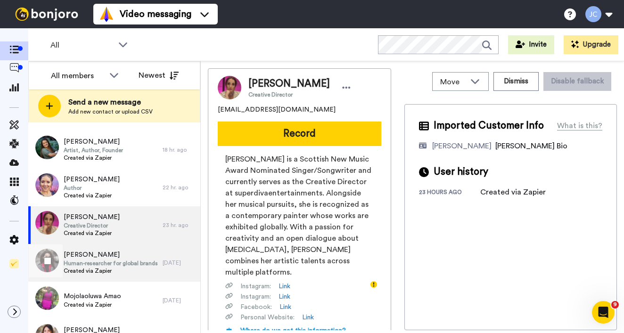
click at [101, 256] on span "[PERSON_NAME]" at bounding box center [111, 254] width 94 height 9
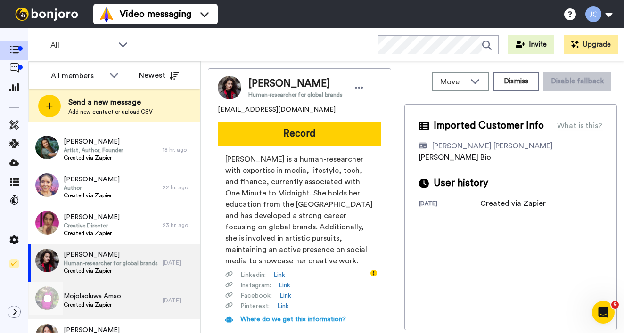
click at [105, 291] on div "Mojolaoluwa Amao Created via Zapier" at bounding box center [95, 301] width 134 height 38
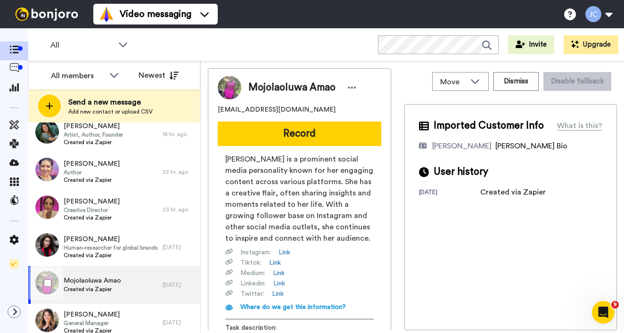
scroll to position [439, 0]
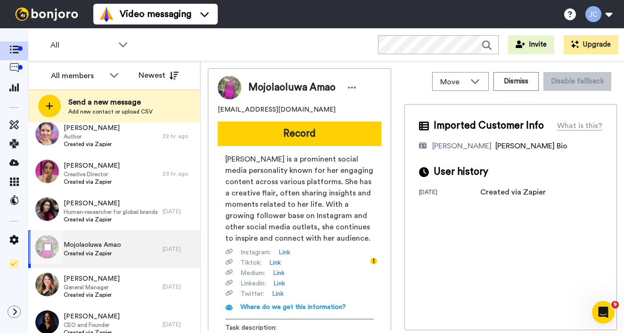
click at [114, 251] on span "Created via Zapier" at bounding box center [93, 254] width 58 height 8
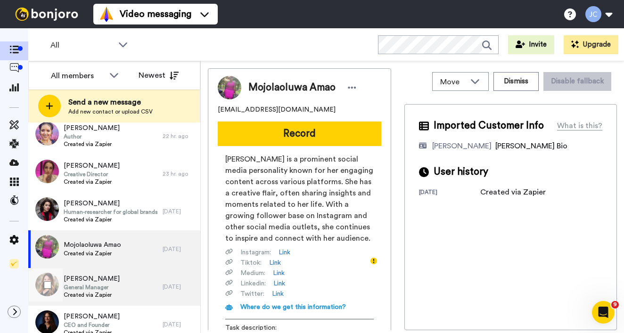
click at [107, 277] on span "[PERSON_NAME]" at bounding box center [92, 278] width 56 height 9
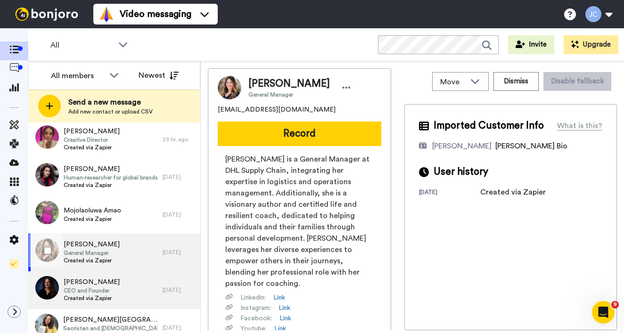
scroll to position [475, 0]
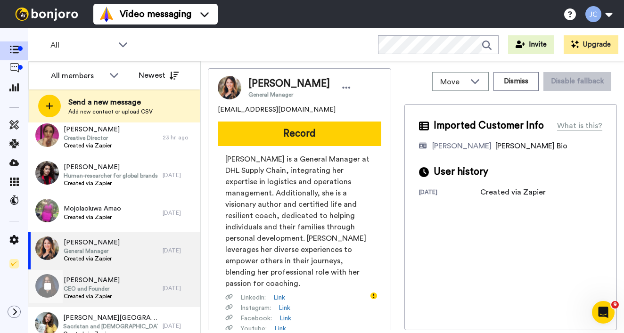
click at [106, 284] on span "[PERSON_NAME]" at bounding box center [92, 280] width 56 height 9
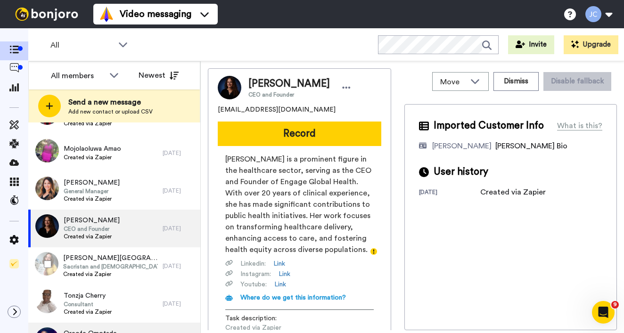
scroll to position [577, 0]
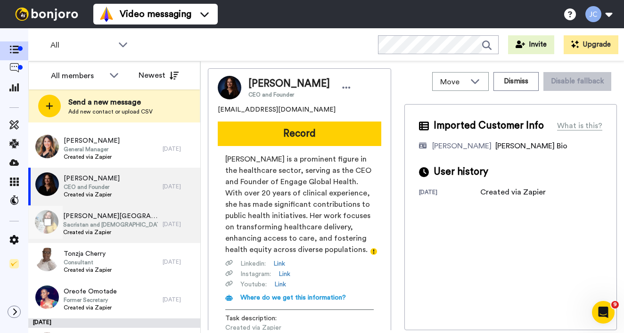
click at [106, 223] on span "Sacristan and [DEMOGRAPHIC_DATA]" at bounding box center [110, 225] width 95 height 8
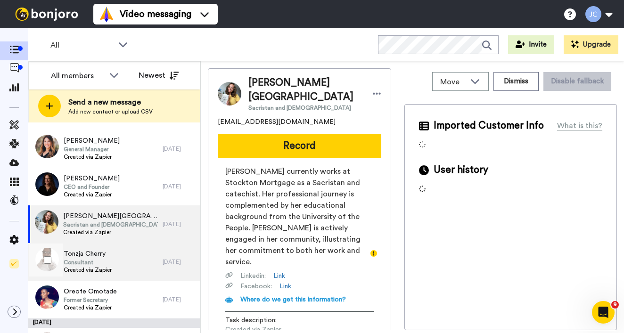
click at [105, 261] on span "Consultant" at bounding box center [88, 263] width 48 height 8
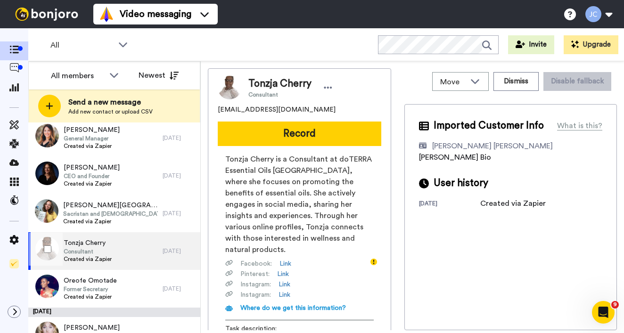
scroll to position [605, 0]
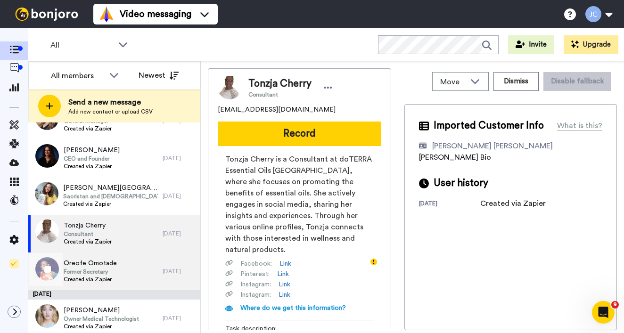
click at [105, 264] on span "Oreofe Omotade" at bounding box center [90, 263] width 53 height 9
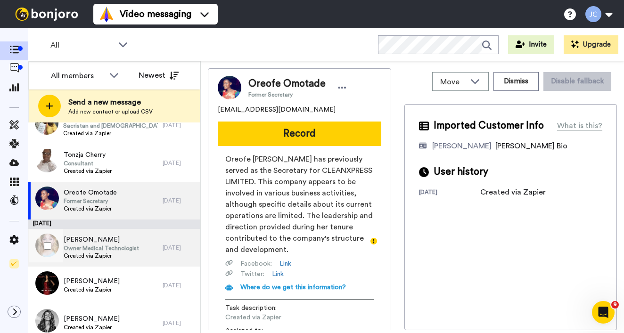
scroll to position [678, 0]
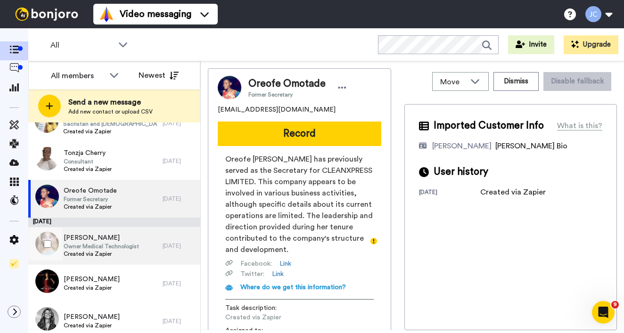
click at [106, 253] on span "Created via Zapier" at bounding box center [101, 254] width 75 height 8
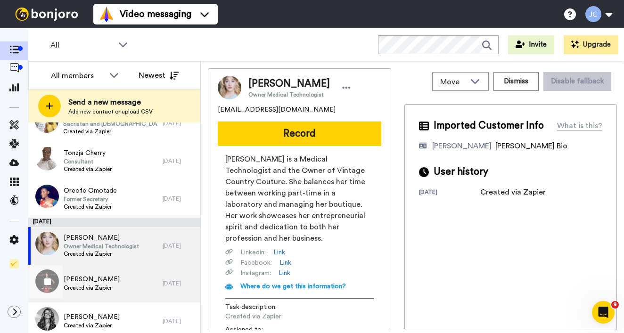
click at [97, 285] on span "Created via Zapier" at bounding box center [92, 288] width 56 height 8
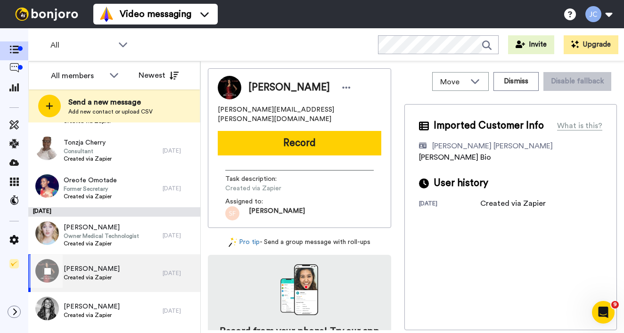
scroll to position [758, 0]
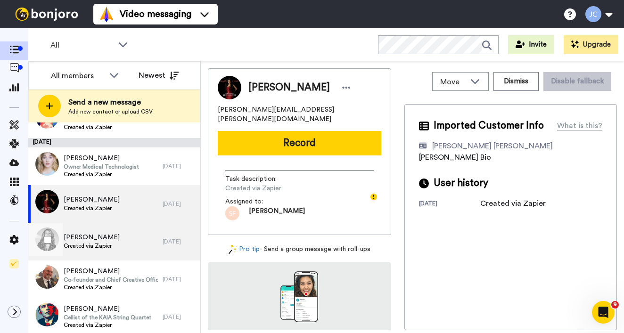
click at [107, 239] on span "[PERSON_NAME]" at bounding box center [92, 237] width 56 height 9
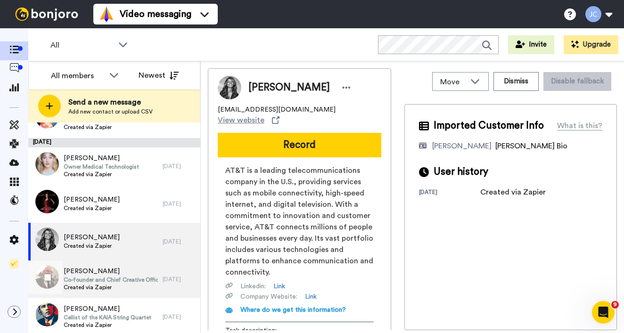
click at [102, 279] on span "Co-founder and Chief Creative Officer" at bounding box center [111, 280] width 94 height 8
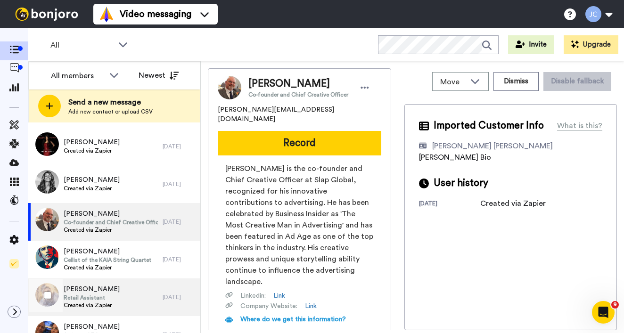
scroll to position [817, 0]
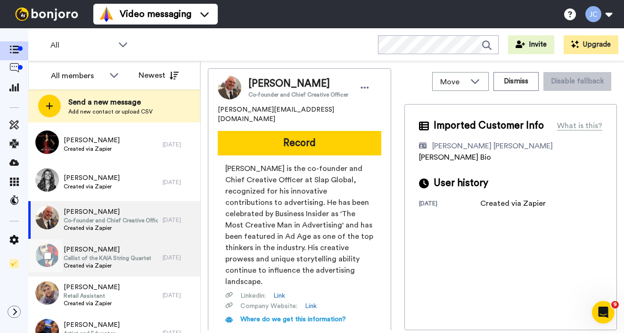
click at [102, 264] on span "Created via Zapier" at bounding box center [108, 266] width 88 height 8
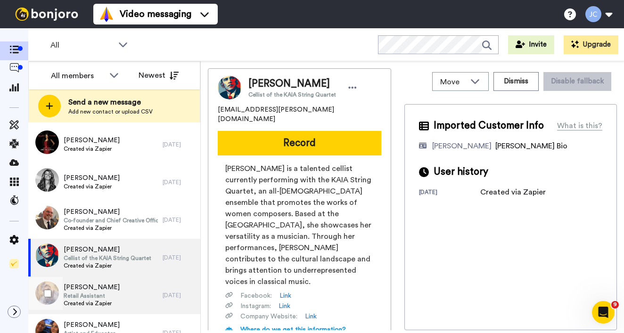
click at [100, 293] on span "Retail Assistant" at bounding box center [92, 296] width 56 height 8
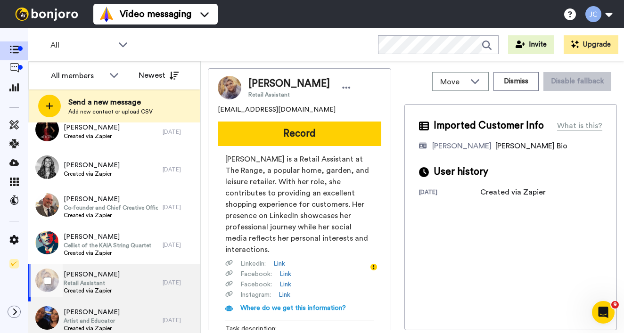
scroll to position [854, 0]
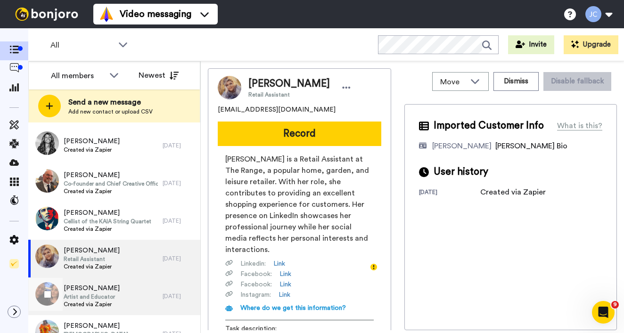
click at [101, 291] on span "[PERSON_NAME]" at bounding box center [92, 288] width 56 height 9
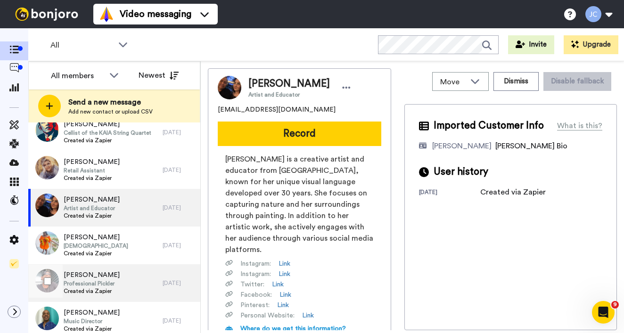
scroll to position [944, 0]
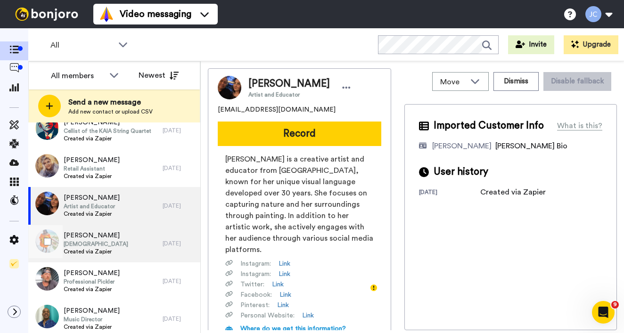
click at [111, 241] on div "[PERSON_NAME] Pastor Created via Zapier" at bounding box center [95, 244] width 134 height 38
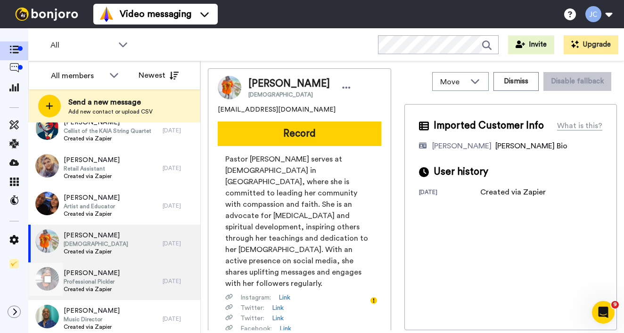
click at [106, 275] on span "[PERSON_NAME]" at bounding box center [92, 273] width 56 height 9
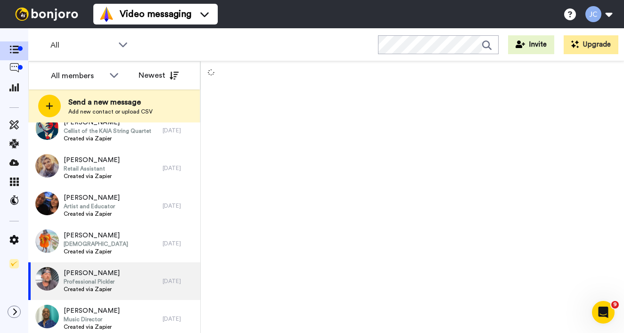
click at [142, 0] on ul "Video messaging Switch to Video messaging Testimonials Try me for free! Setting…" at bounding box center [155, 14] width 124 height 28
